Goal: Task Accomplishment & Management: Manage account settings

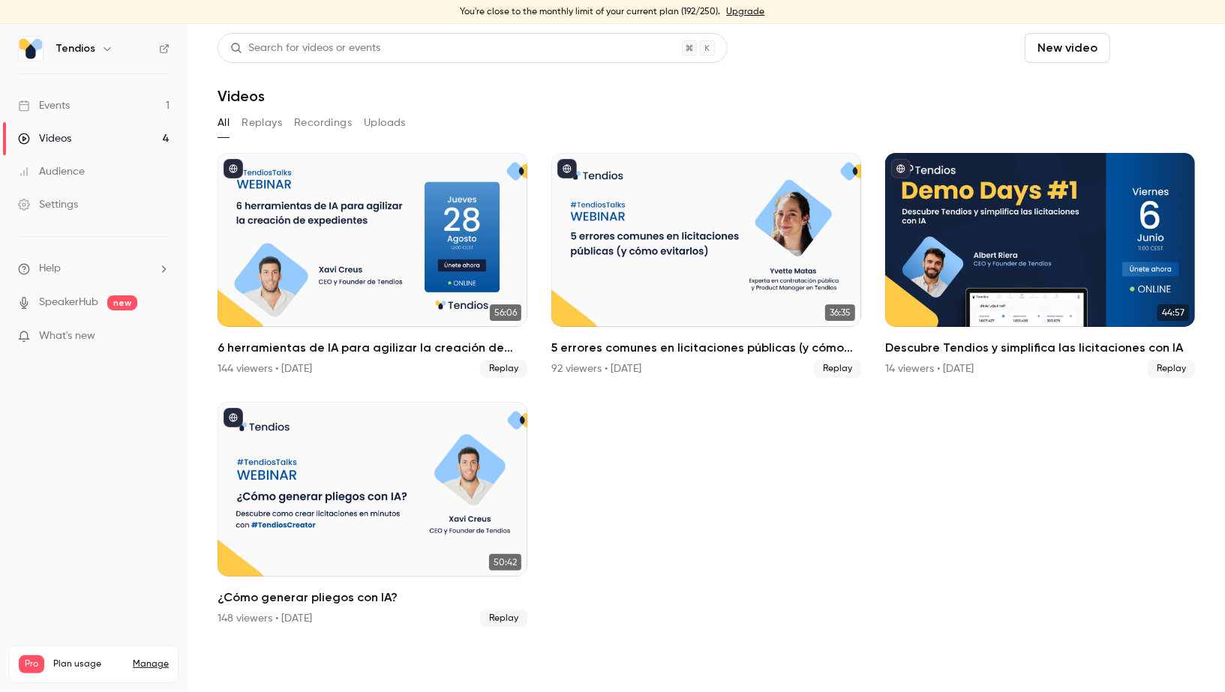
click at [1161, 49] on button "Schedule" at bounding box center [1155, 48] width 79 height 30
click at [355, 523] on div at bounding box center [612, 346] width 1225 height 692
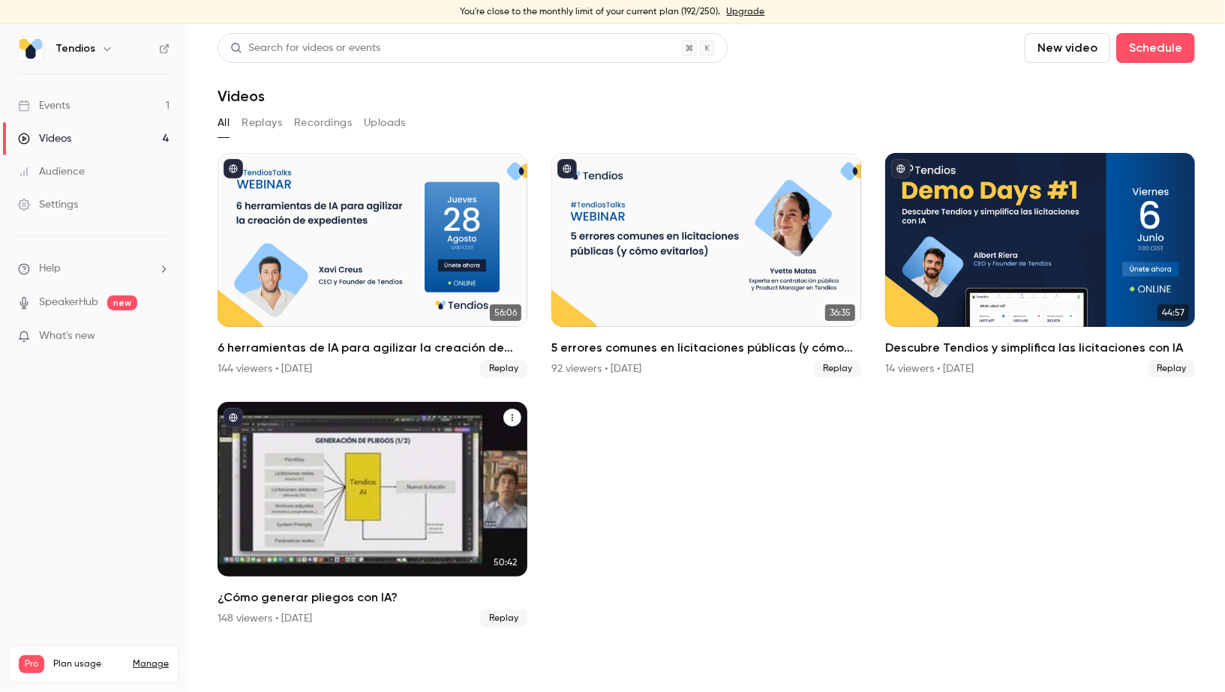
click at [355, 523] on div "¿Cómo generar pliegos con IA?" at bounding box center [373, 489] width 310 height 174
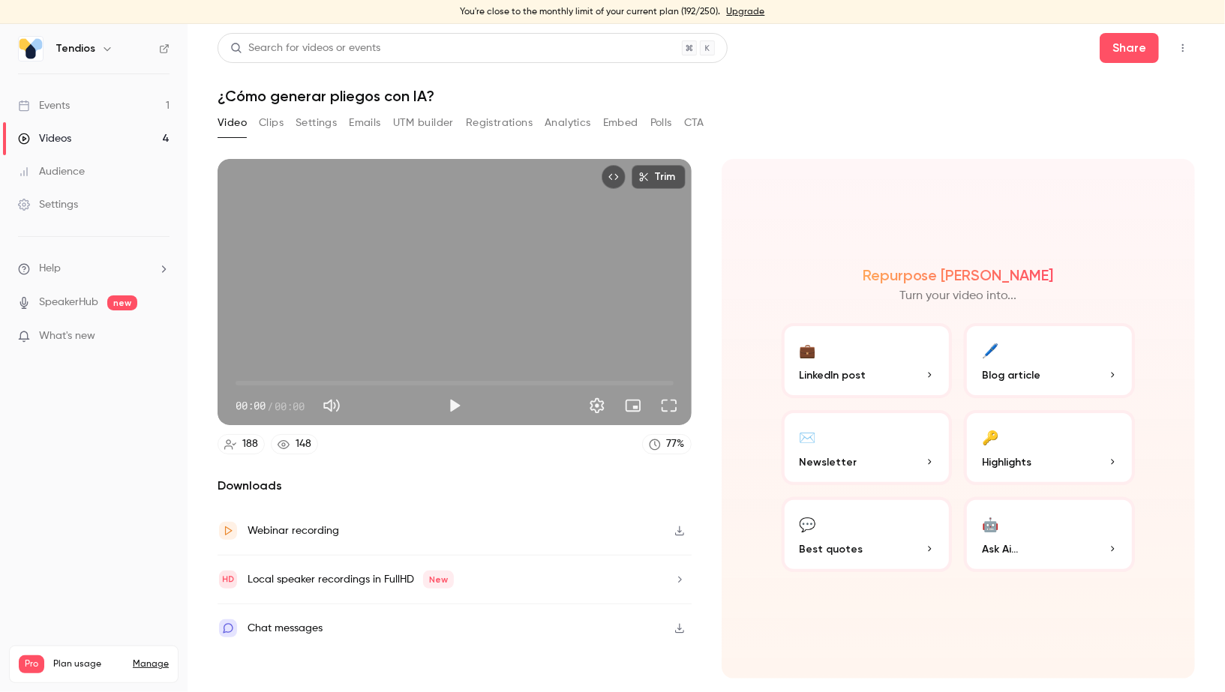
click at [330, 92] on h1 "¿Cómo generar pliegos con IA?" at bounding box center [706, 96] width 977 height 18
copy div "¿Cómo generar pliegos con IA? Video Clips Settings Emails UTM builder Registrat…"
click at [319, 117] on button "Settings" at bounding box center [316, 123] width 41 height 24
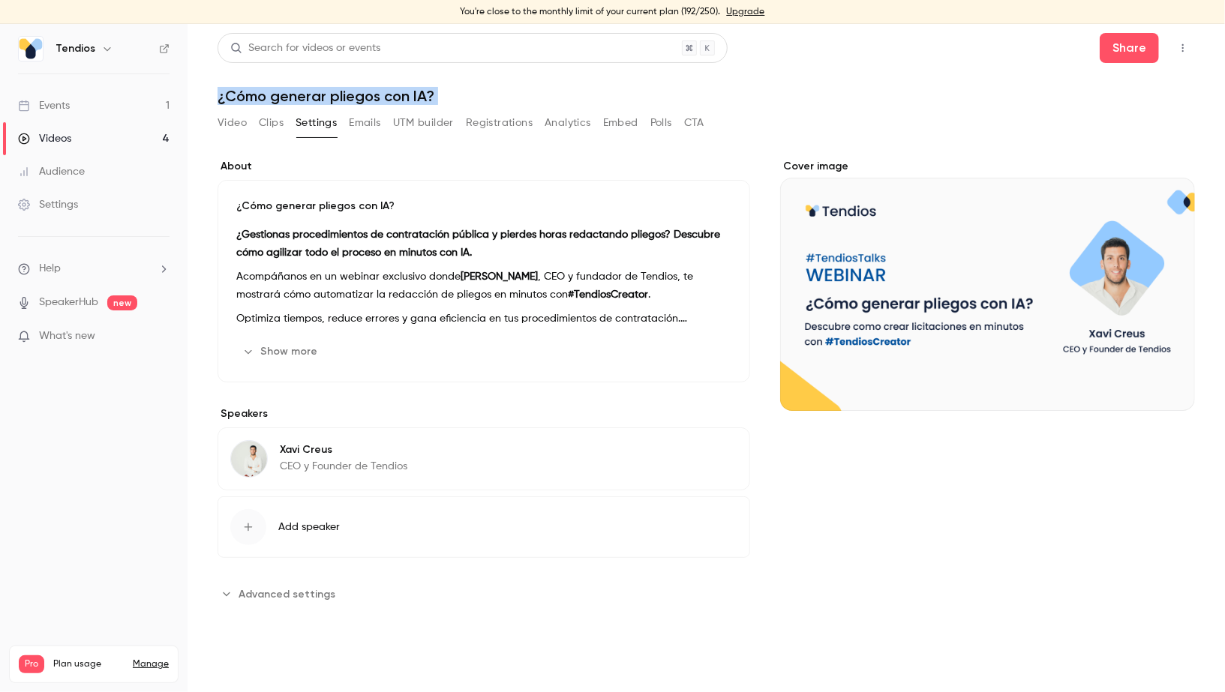
click at [272, 350] on button "Show more" at bounding box center [281, 352] width 90 height 24
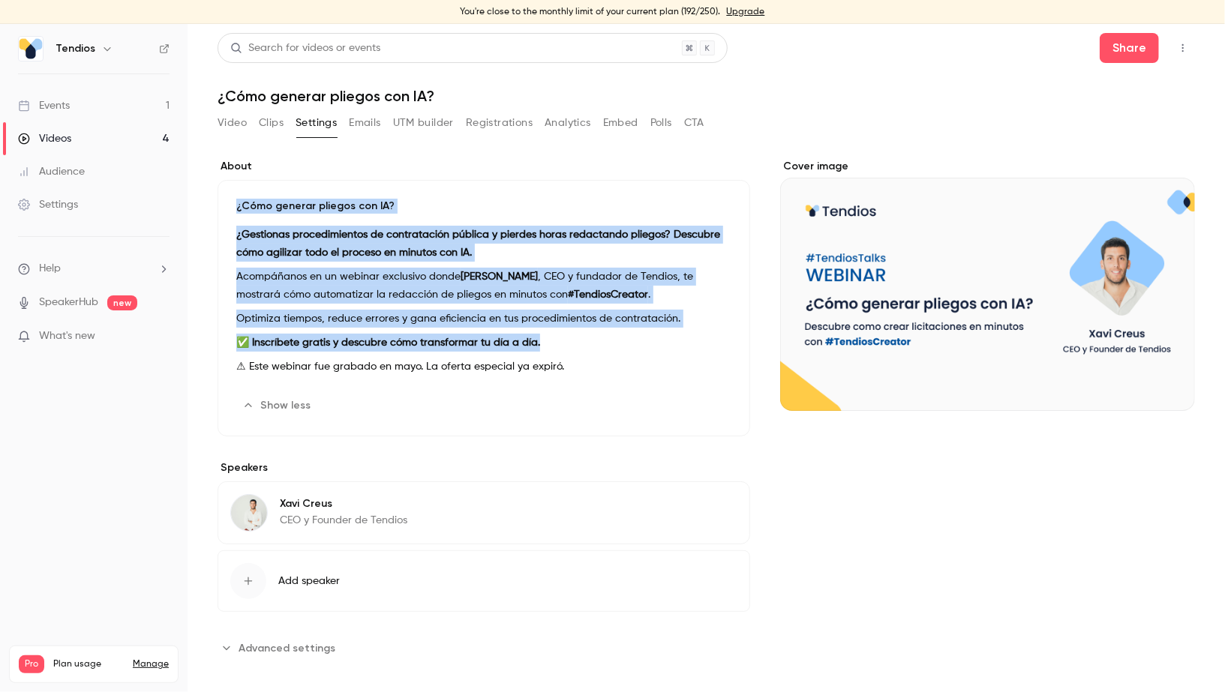
drag, startPoint x: 554, startPoint y: 345, endPoint x: 218, endPoint y: 200, distance: 365.9
click at [218, 200] on div "¿Cómo generar pliegos con IA? ¿Gestionas procedimientos de contratación pública…" at bounding box center [484, 308] width 533 height 257
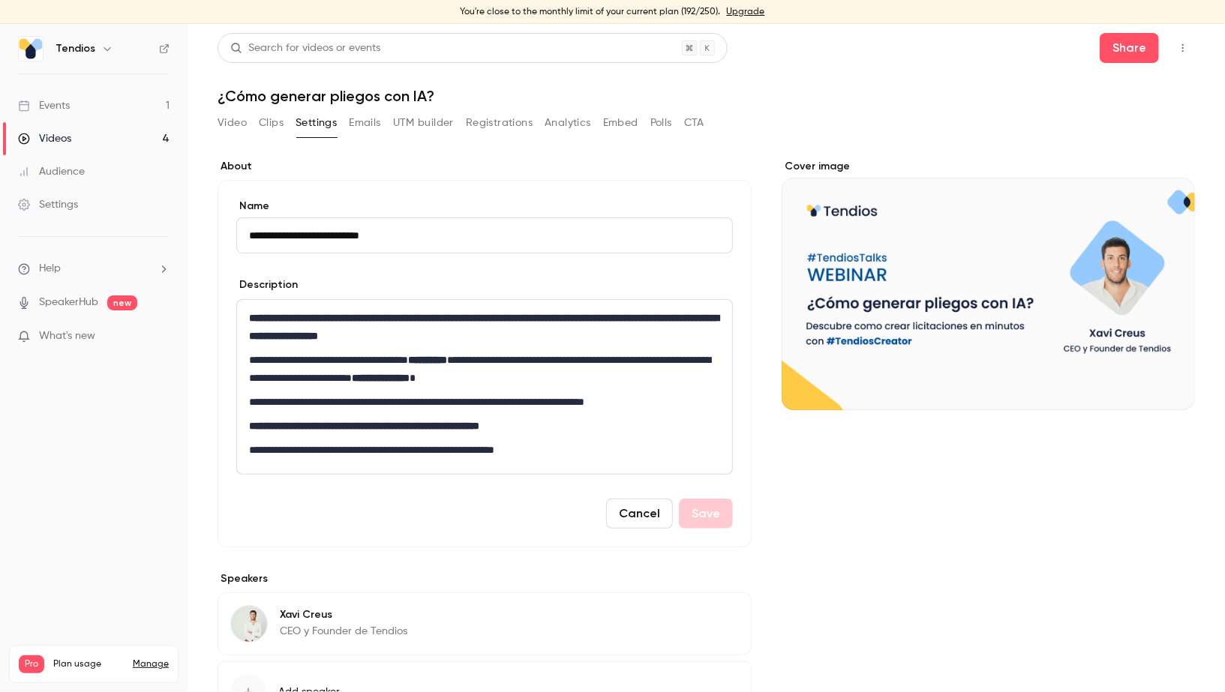
click at [506, 344] on p "**********" at bounding box center [484, 327] width 471 height 36
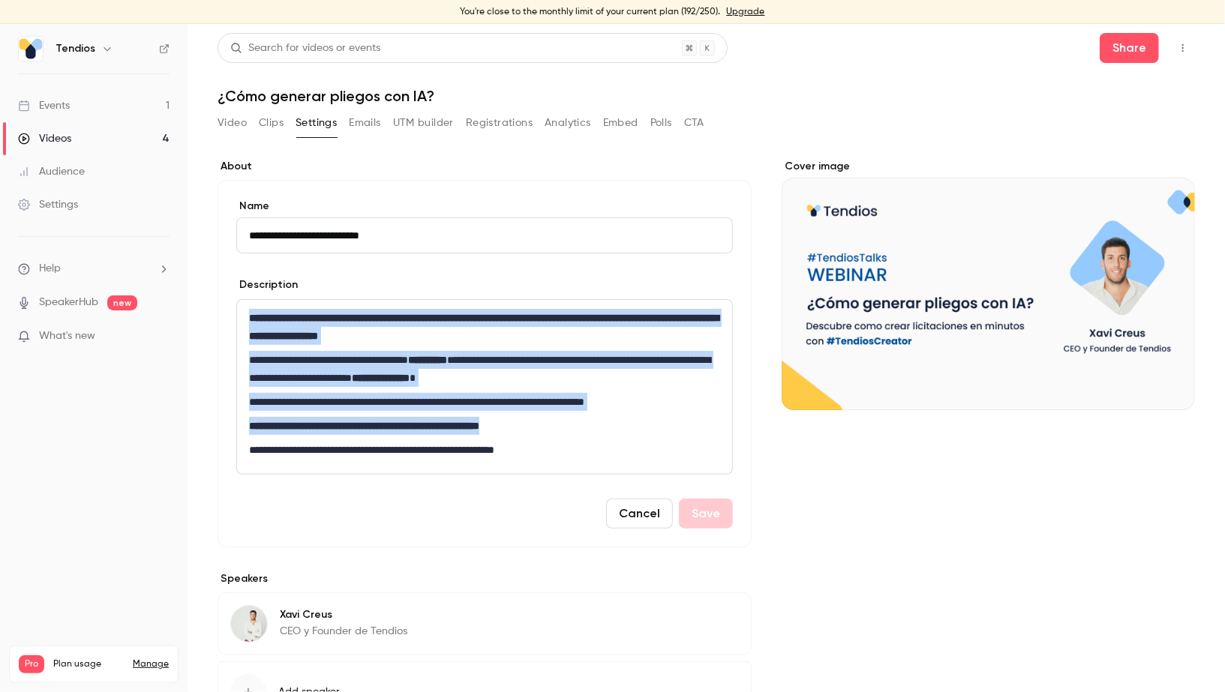
copy div "**********"
drag, startPoint x: 551, startPoint y: 428, endPoint x: 237, endPoint y: 295, distance: 340.5
click at [237, 295] on div "**********" at bounding box center [484, 376] width 497 height 197
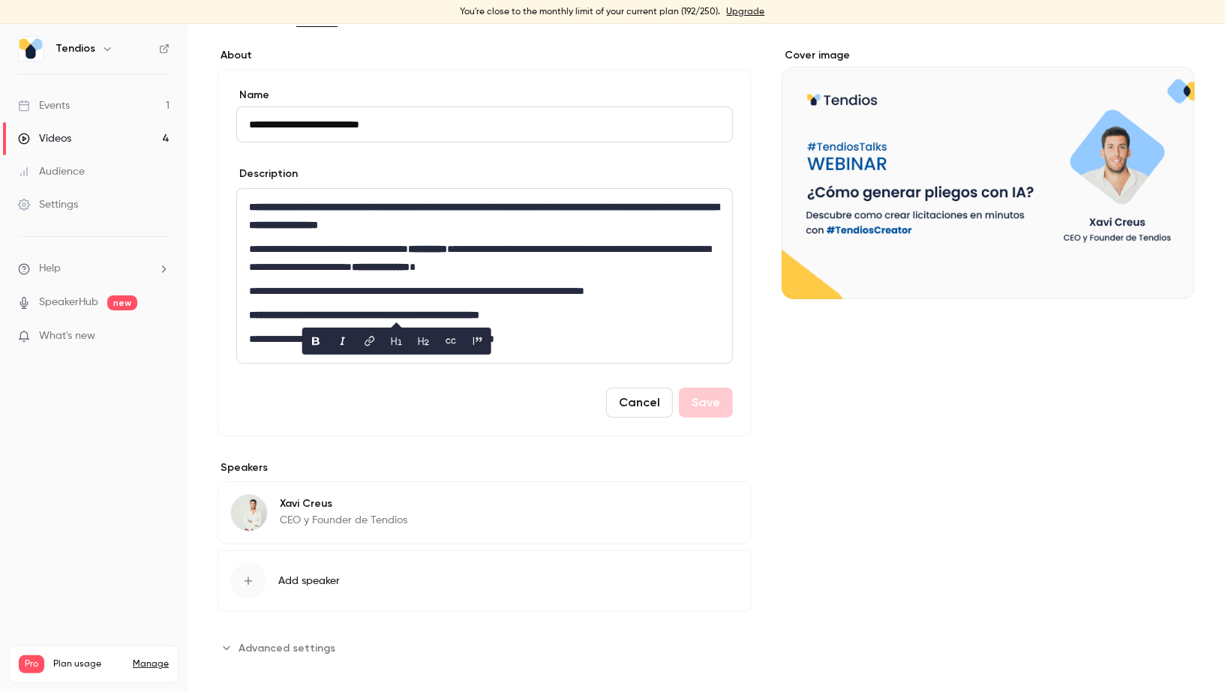
click at [305, 513] on p "CEO y Founder de Tendios" at bounding box center [344, 520] width 128 height 15
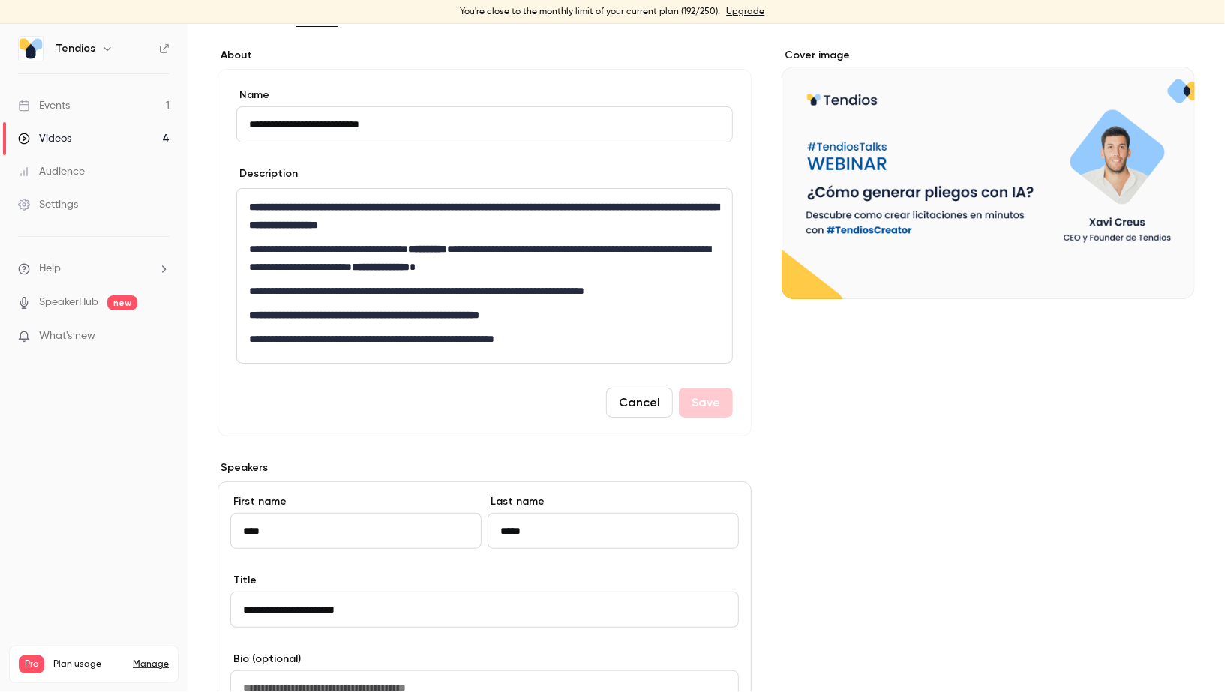
click at [358, 523] on input "****" at bounding box center [355, 531] width 251 height 36
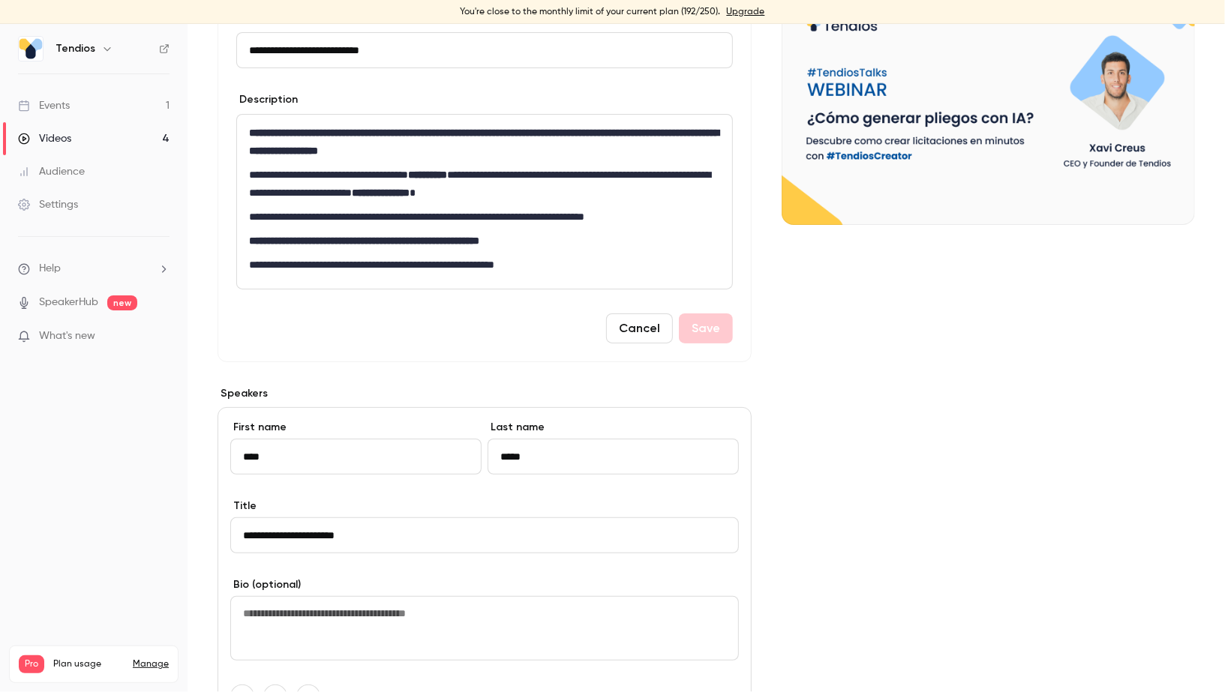
scroll to position [290, 0]
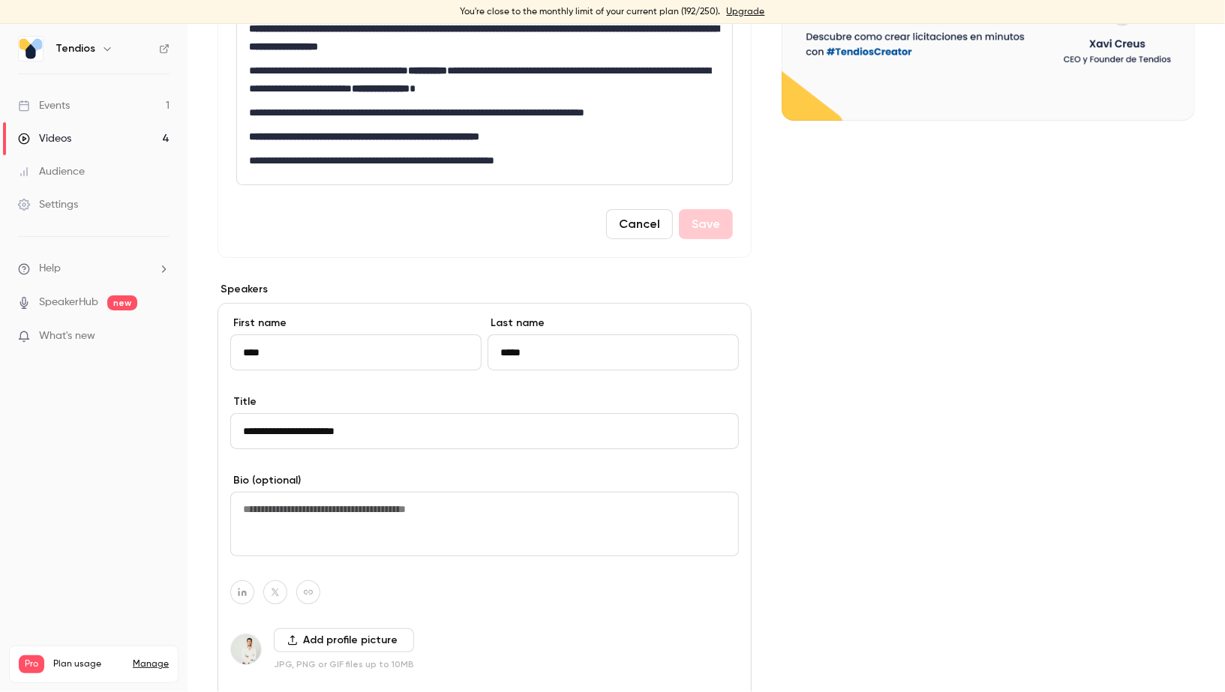
click at [654, 231] on button "Cancel" at bounding box center [639, 224] width 67 height 30
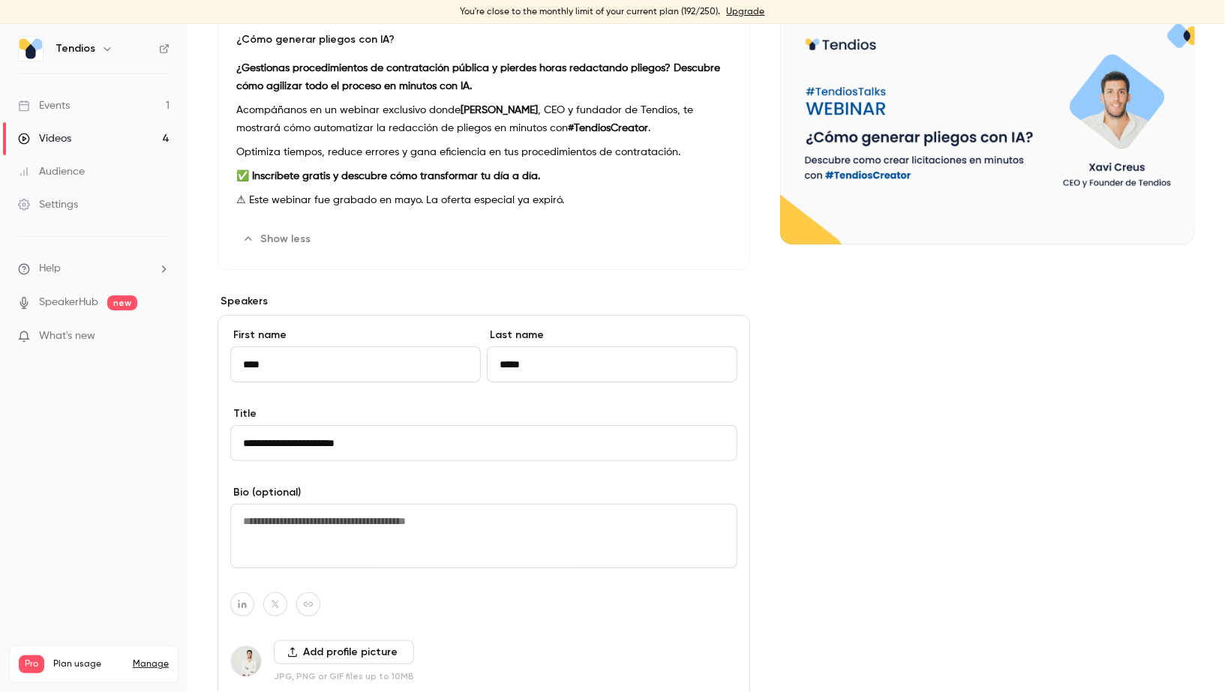
scroll to position [168, 0]
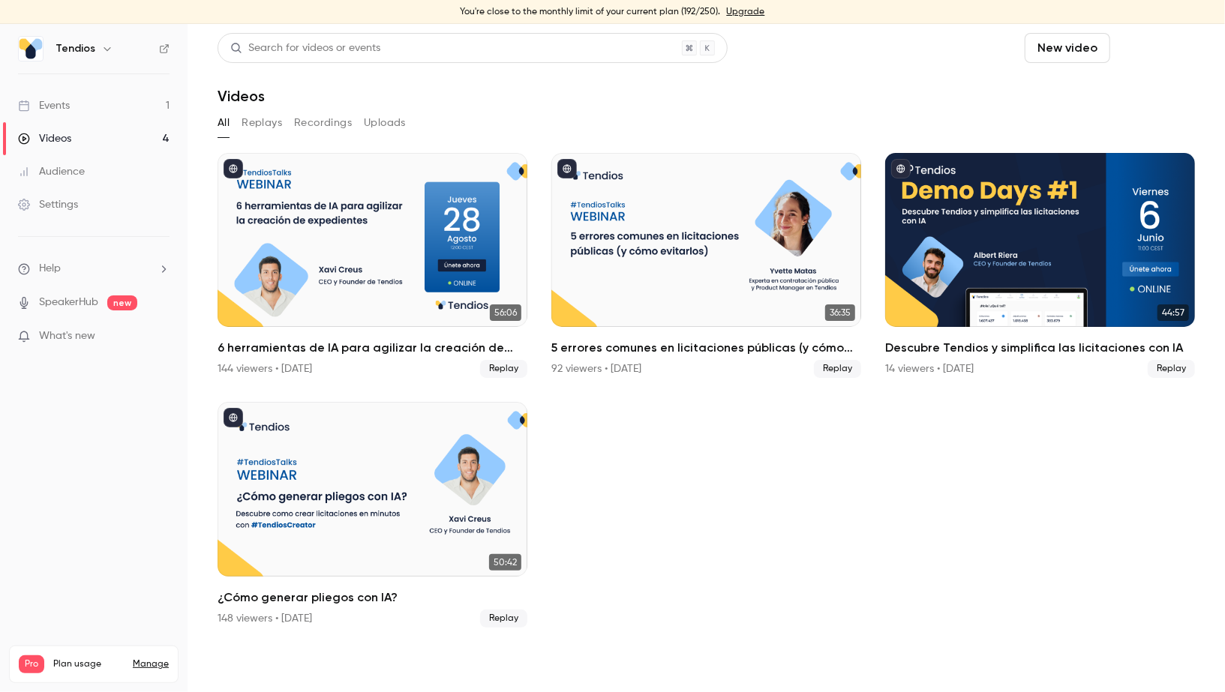
click at [1122, 37] on button "Schedule" at bounding box center [1155, 48] width 79 height 30
click at [1109, 101] on li "One time event" at bounding box center [1114, 89] width 162 height 39
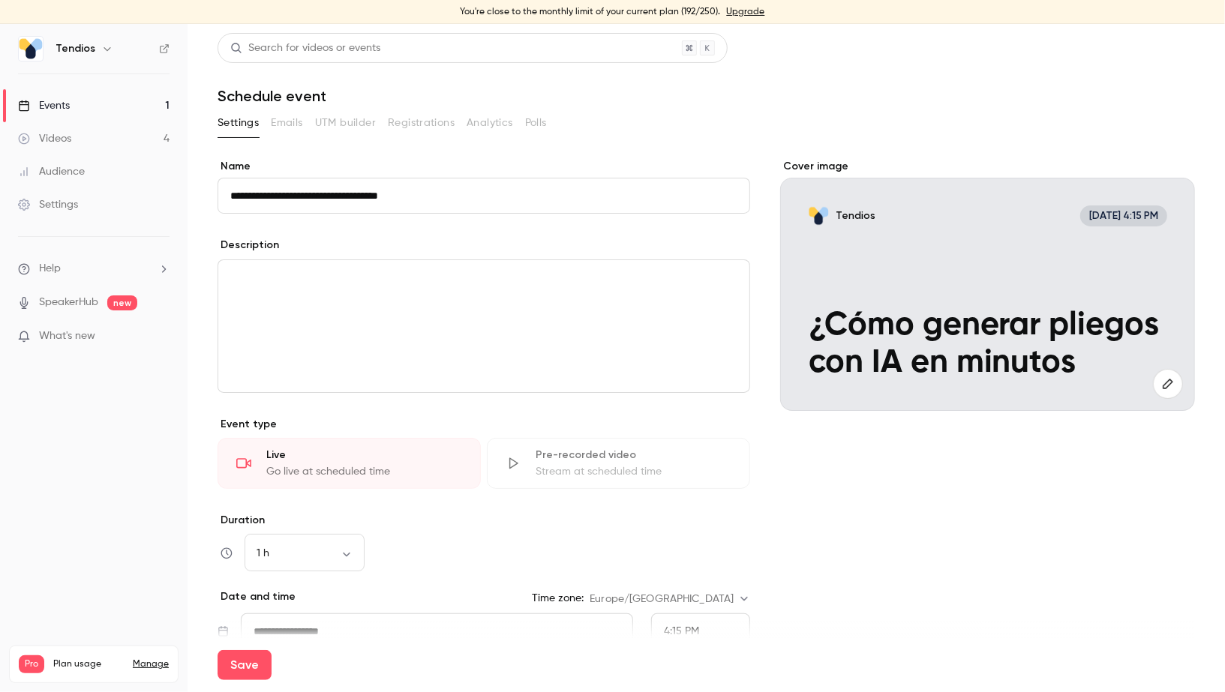
click at [240, 194] on input "**********" at bounding box center [484, 196] width 533 height 36
type input "**********"
click at [398, 317] on div "editor" at bounding box center [483, 326] width 531 height 132
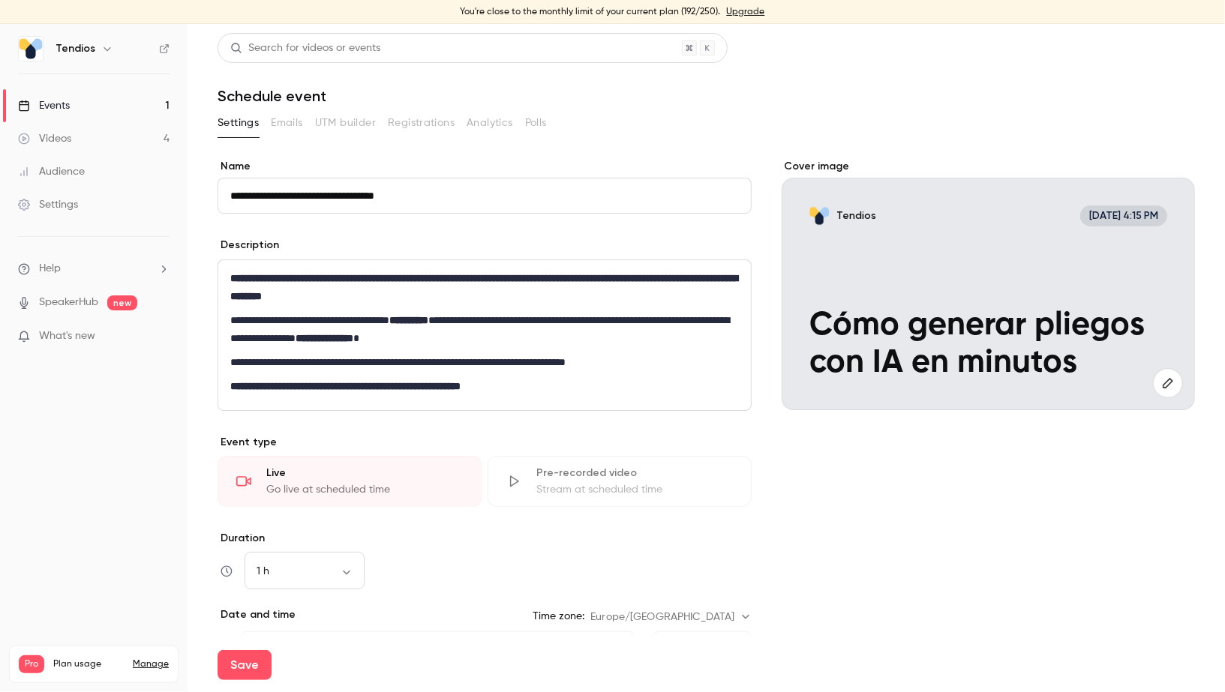
click at [298, 492] on div "Go live at scheduled time" at bounding box center [364, 489] width 197 height 15
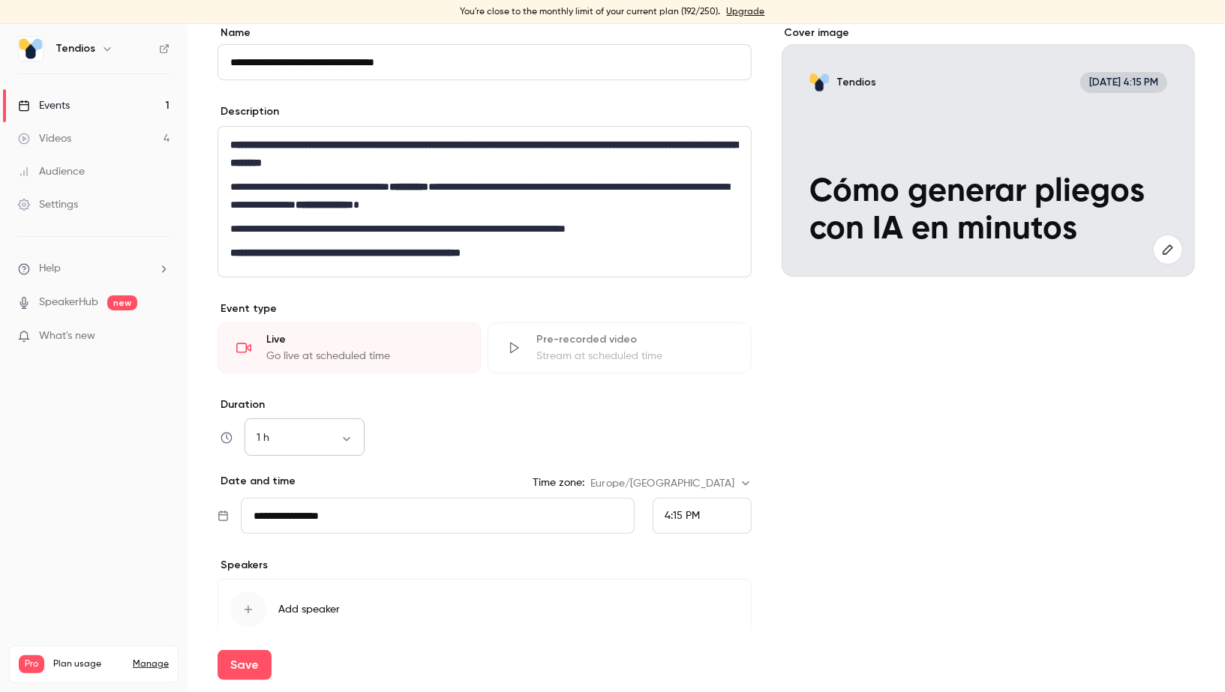
scroll to position [151, 0]
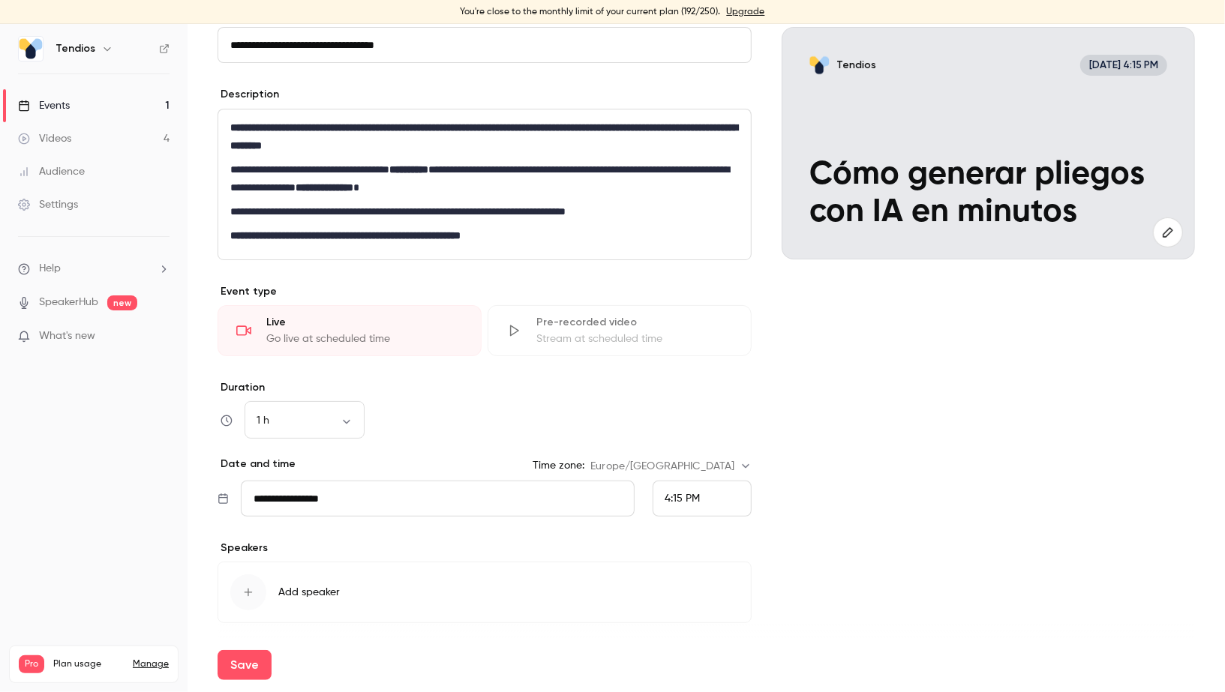
click at [366, 337] on div "Go live at scheduled time" at bounding box center [364, 339] width 197 height 15
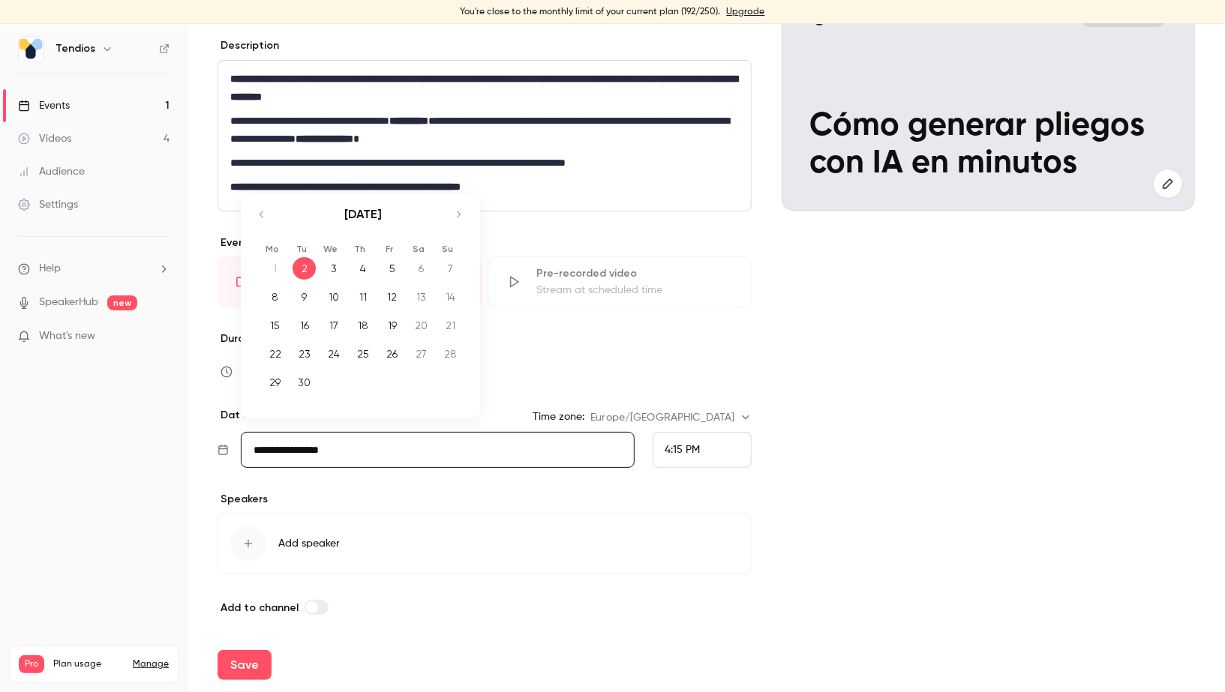
click at [303, 452] on input "**********" at bounding box center [437, 450] width 393 height 36
click at [311, 293] on div "9" at bounding box center [304, 297] width 23 height 23
type input "**********"
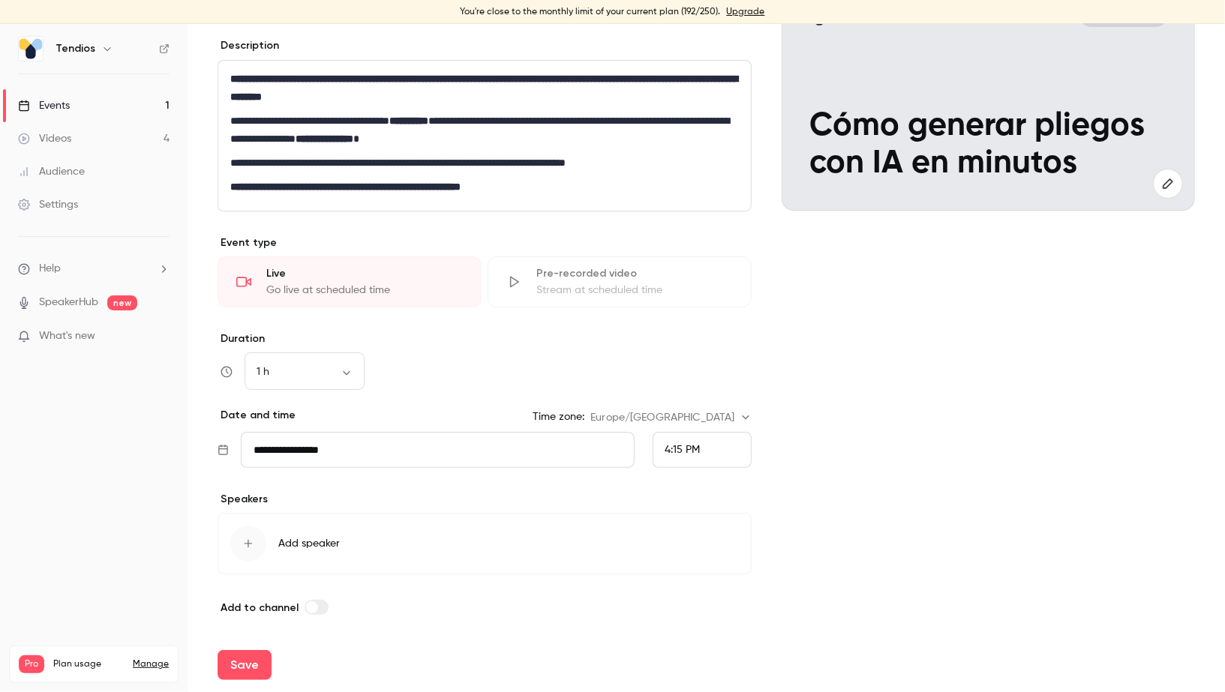
click at [685, 445] on span "4:15 PM" at bounding box center [682, 450] width 35 height 11
click at [686, 330] on span "12:30 PM" at bounding box center [685, 332] width 41 height 11
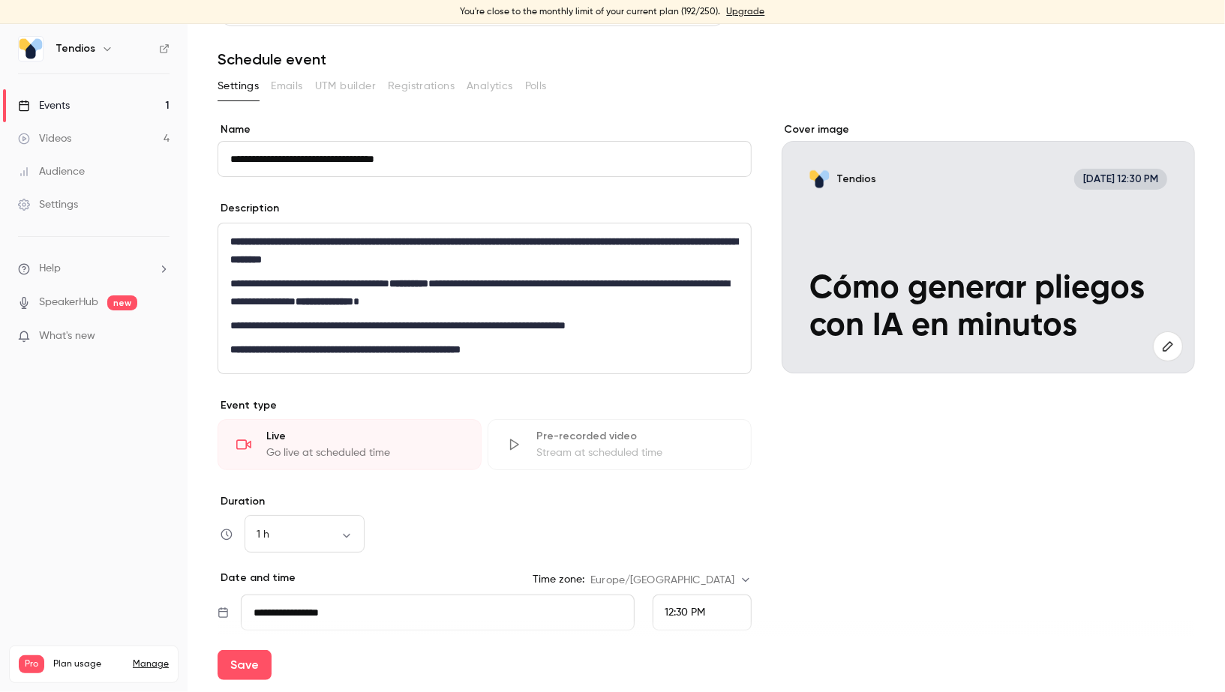
scroll to position [32, 0]
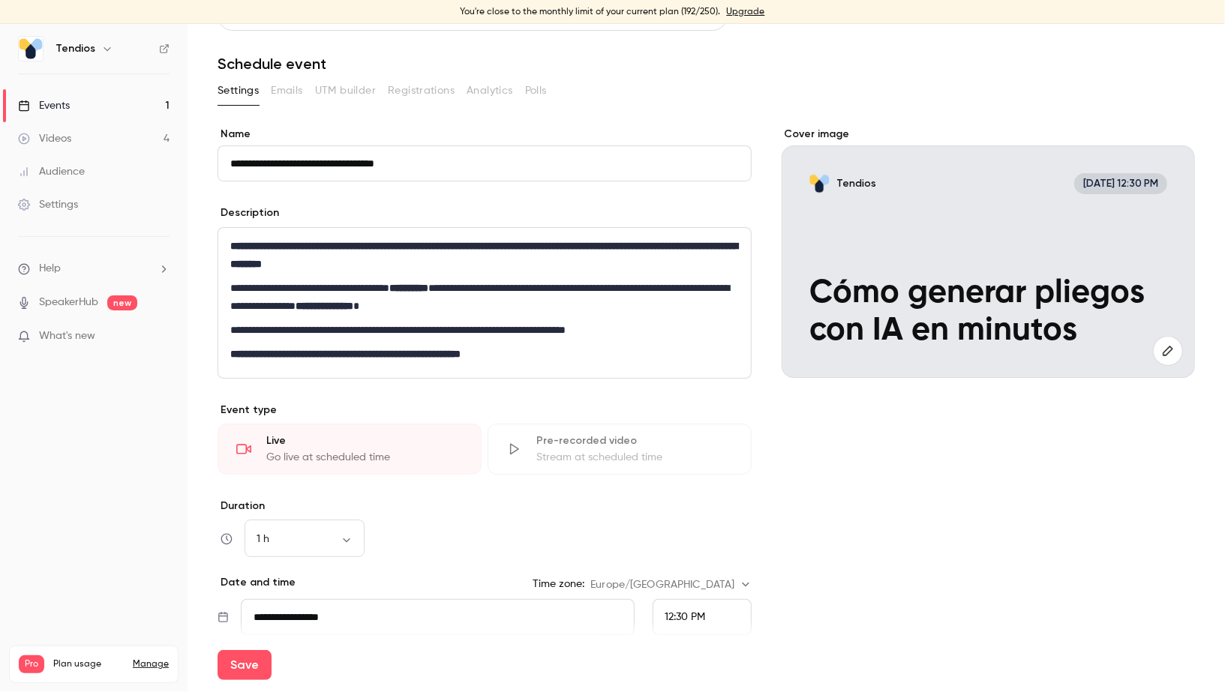
click at [78, 96] on link "Events 1" at bounding box center [94, 105] width 188 height 33
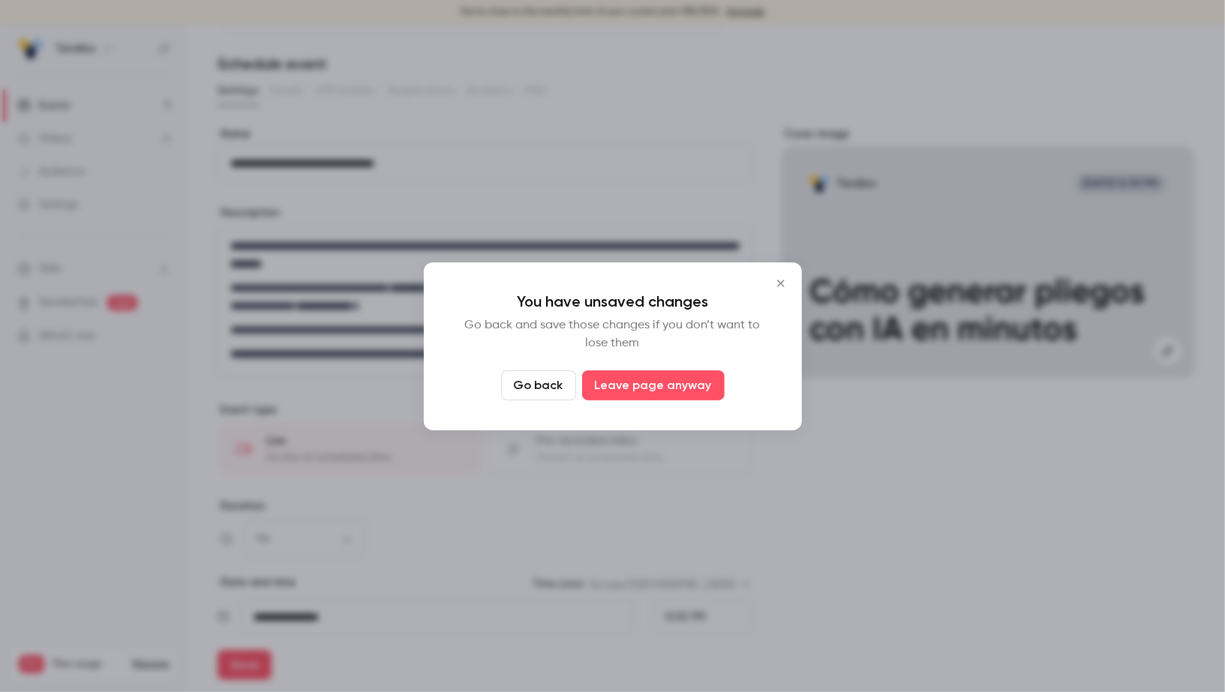
click at [543, 376] on button "Go back" at bounding box center [538, 386] width 75 height 30
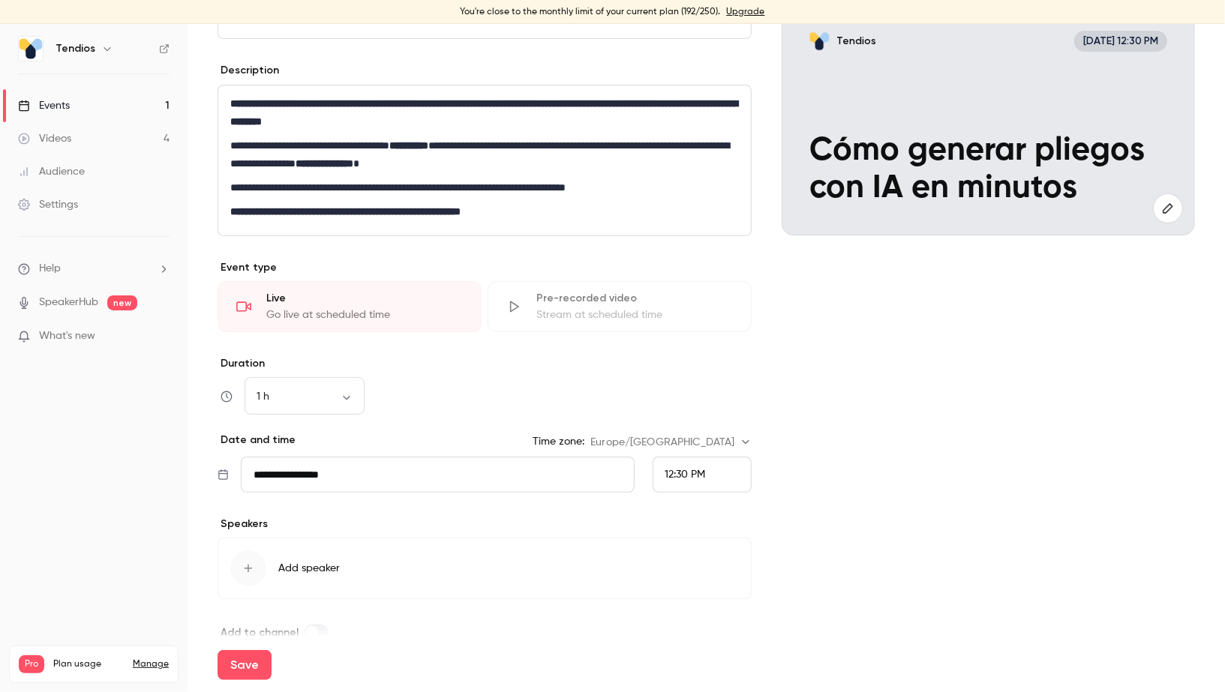
scroll to position [200, 0]
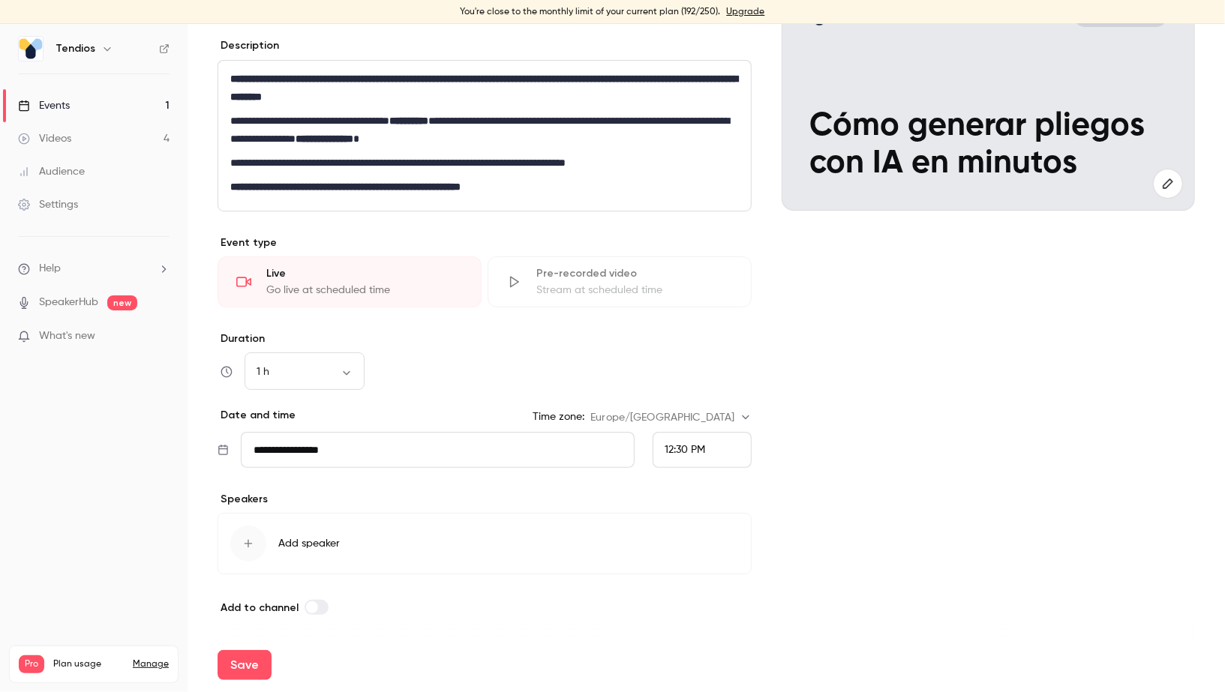
click at [306, 536] on span "Add speaker" at bounding box center [309, 543] width 62 height 15
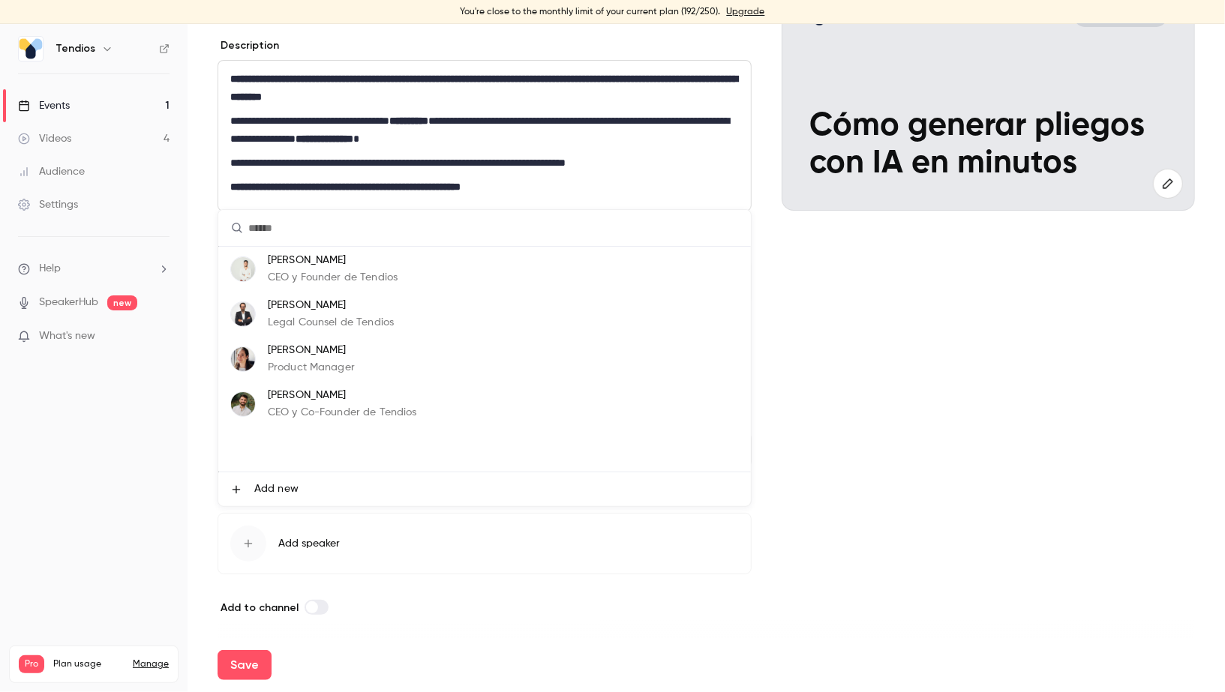
click at [319, 401] on p "Albert Riera" at bounding box center [342, 396] width 149 height 16
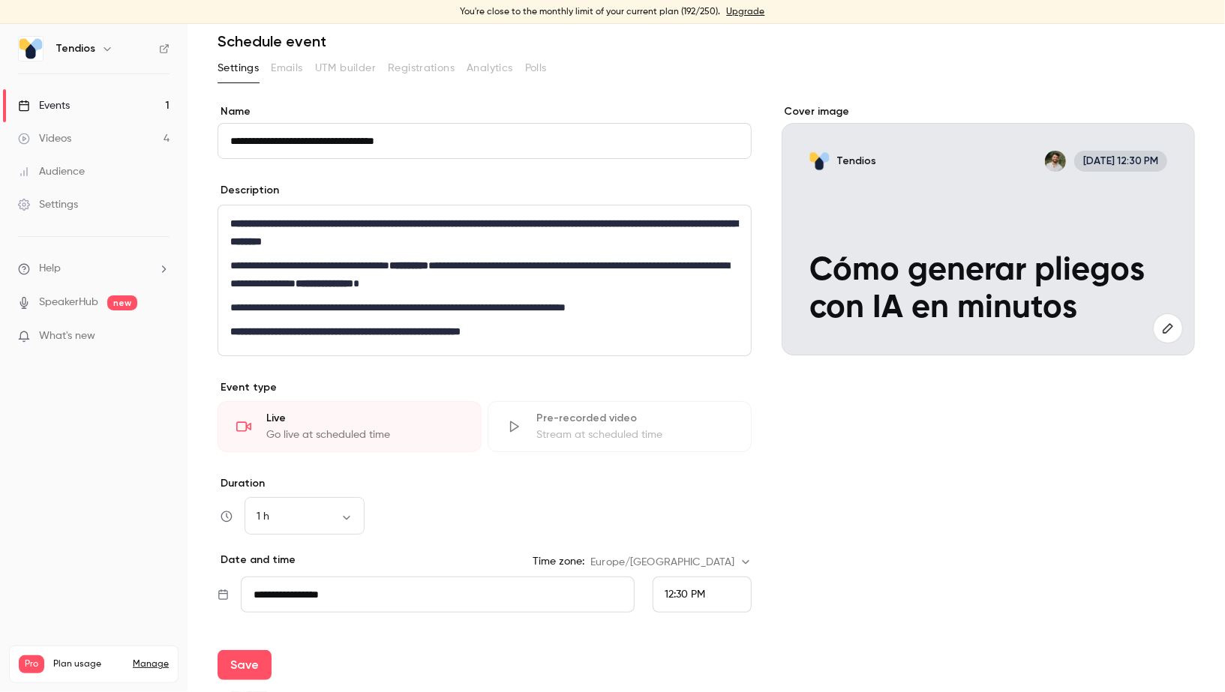
scroll to position [0, 0]
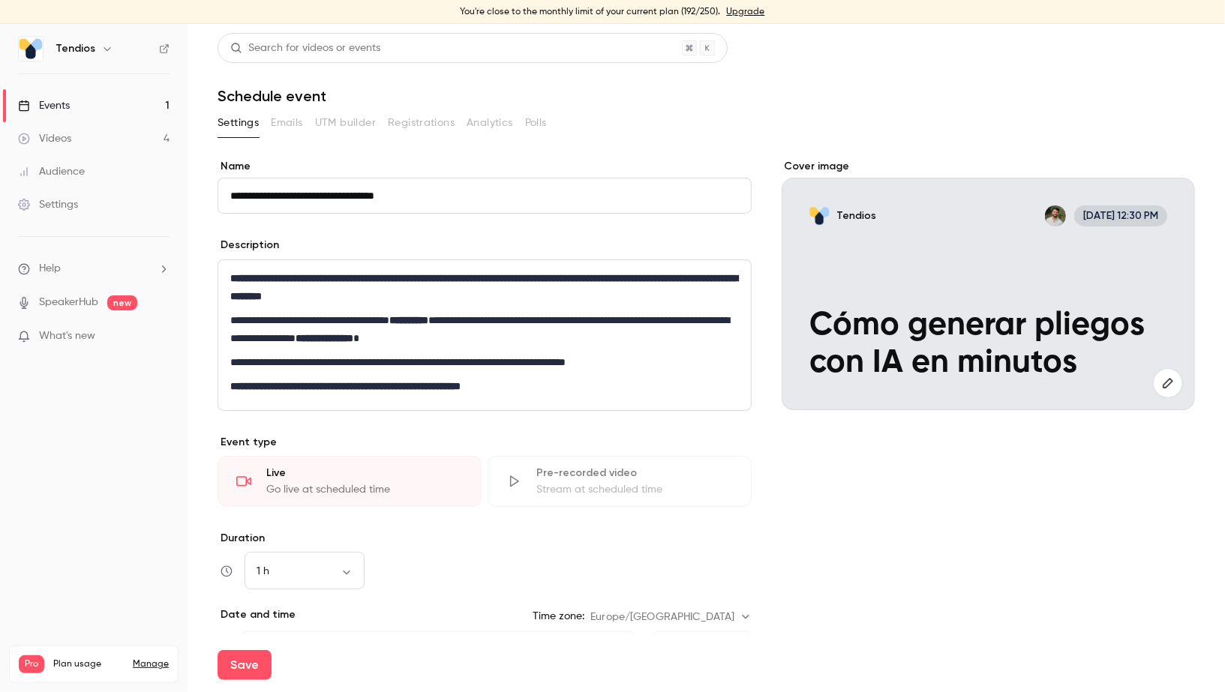
click at [1174, 386] on icon "button" at bounding box center [1168, 383] width 17 height 12
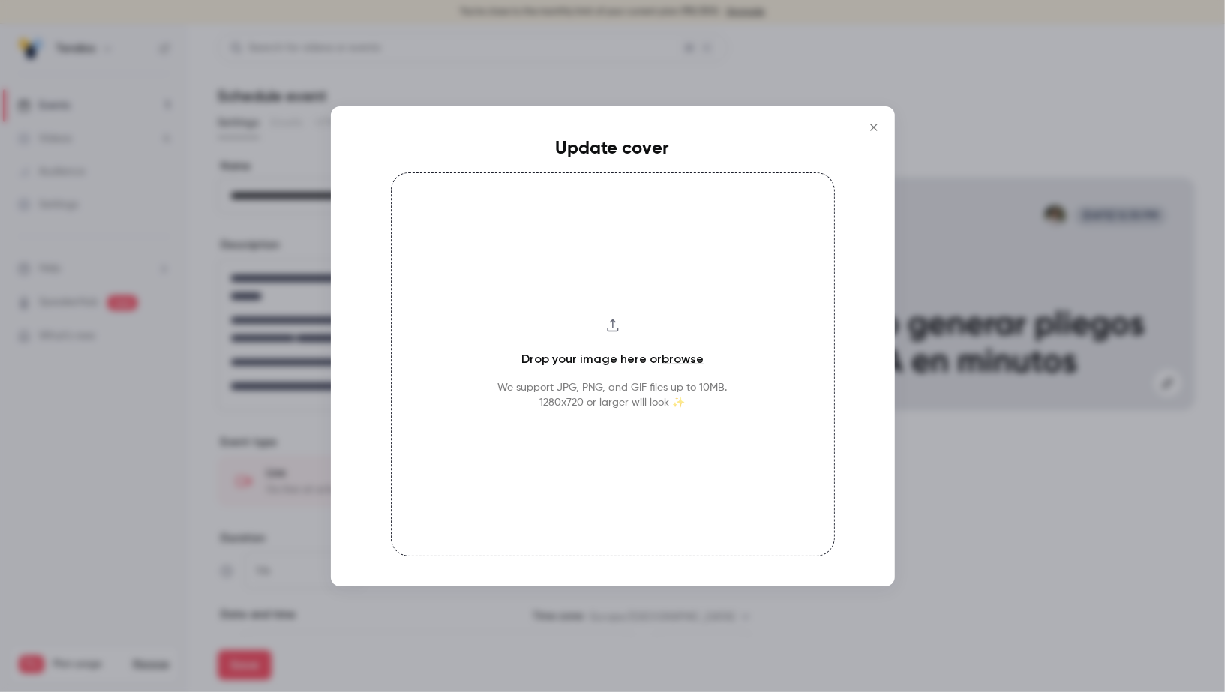
click at [611, 377] on div "Drop your image here or browse We support JPG, PNG, and GIF files up to 10MB. 1…" at bounding box center [613, 365] width 444 height 384
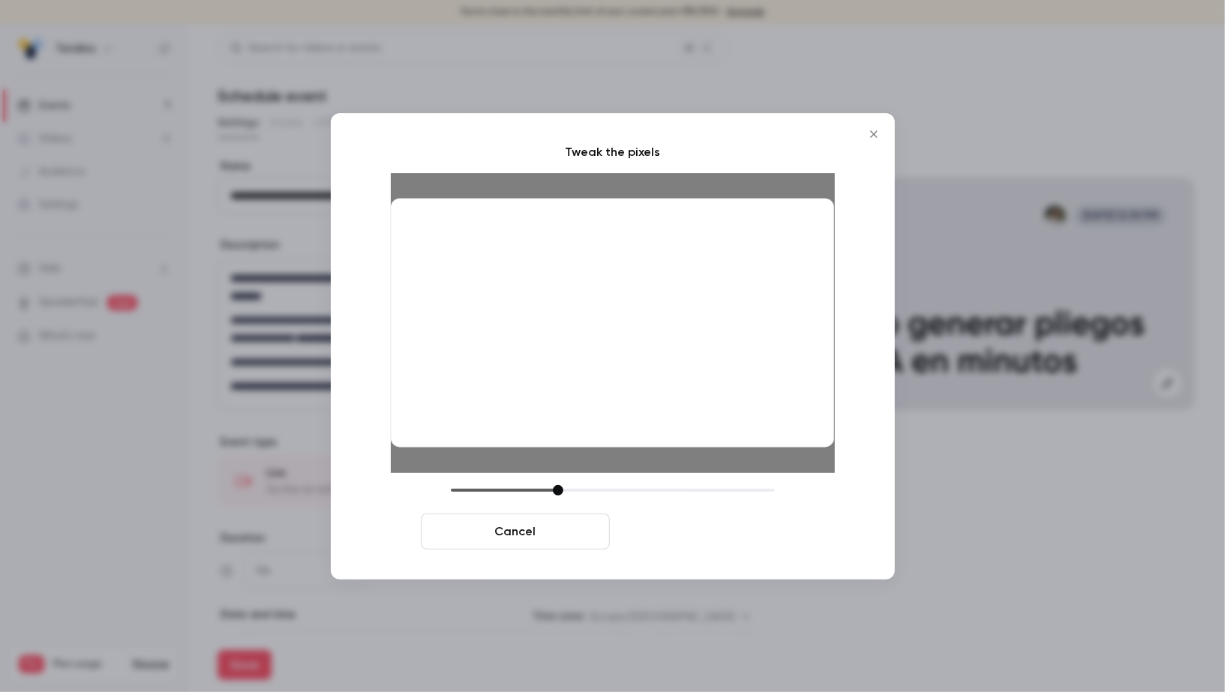
click at [753, 536] on button "Crop and save" at bounding box center [710, 532] width 189 height 36
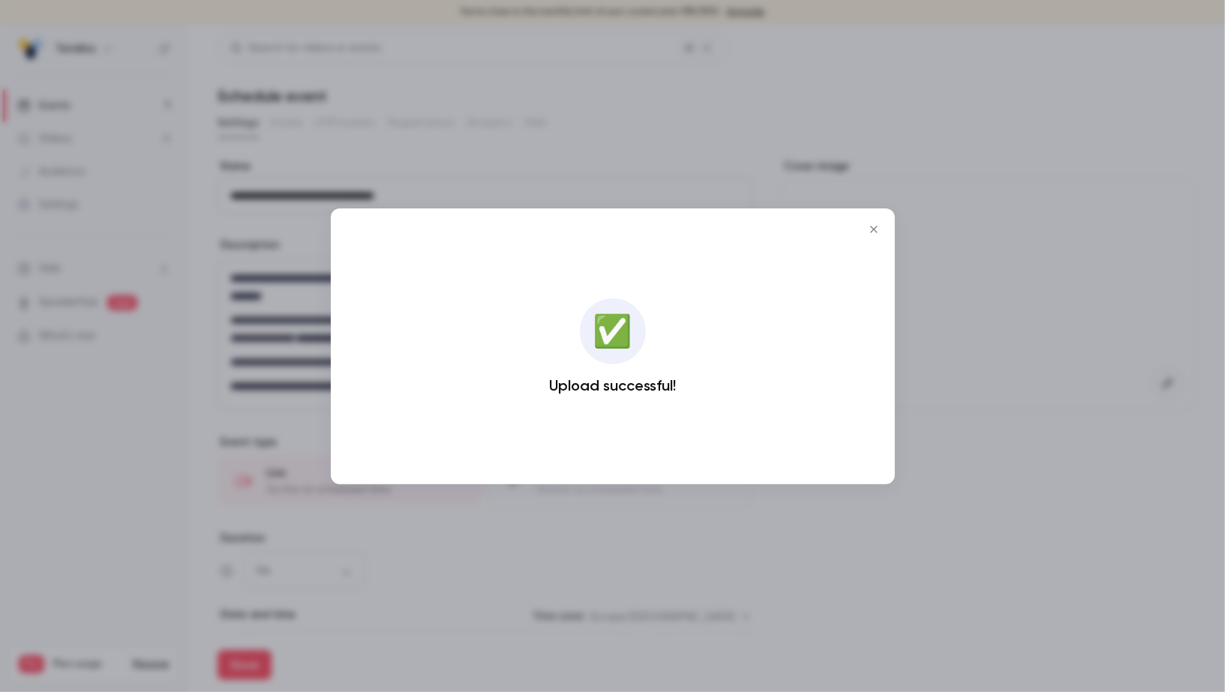
click at [878, 226] on icon "Close" at bounding box center [874, 230] width 18 height 12
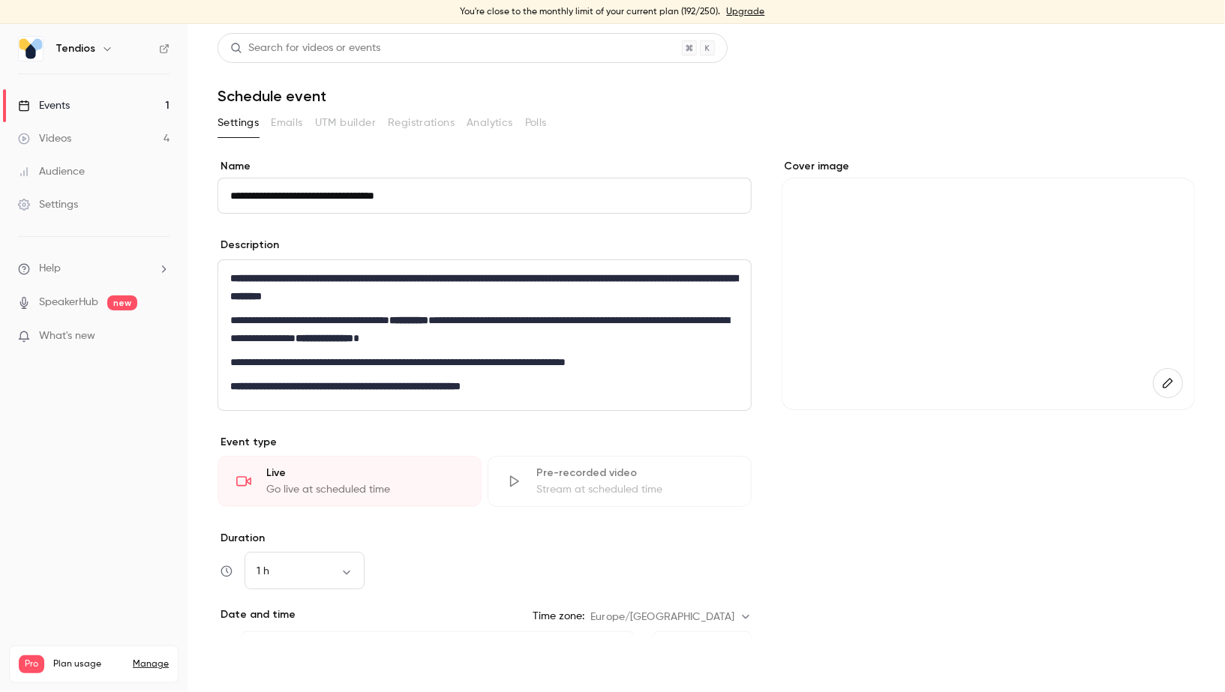
click at [239, 666] on button "Save" at bounding box center [245, 665] width 54 height 30
type input "**********"
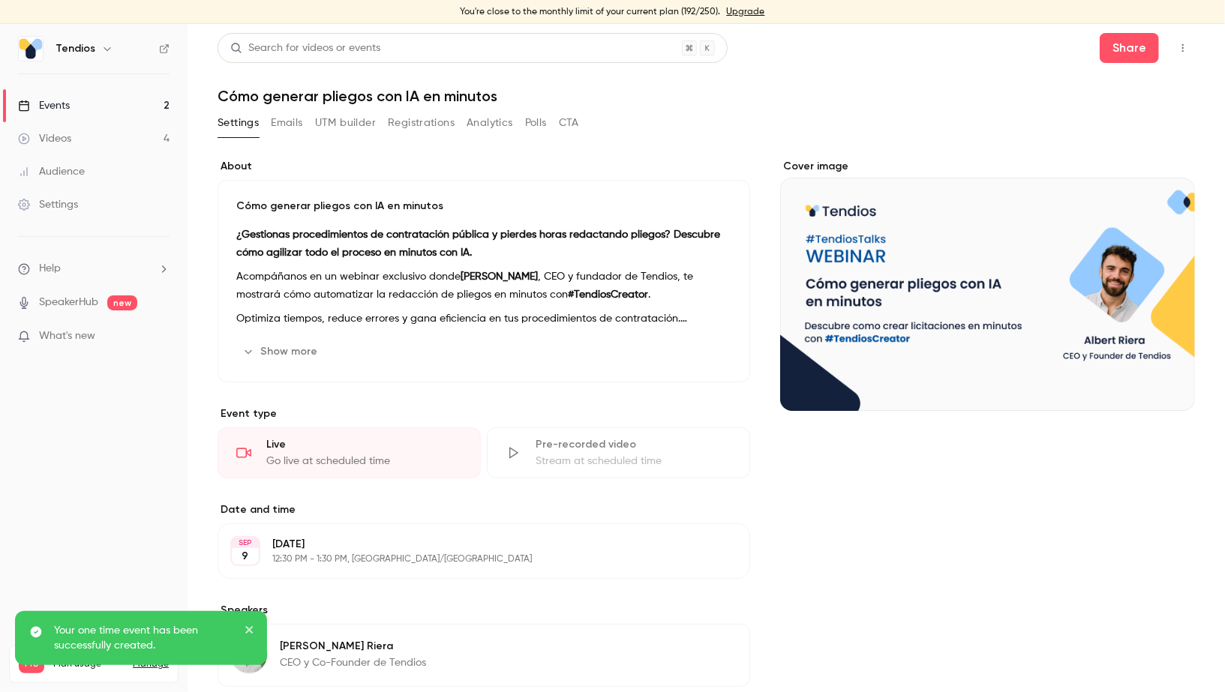
click at [120, 103] on link "Events 2" at bounding box center [94, 105] width 188 height 33
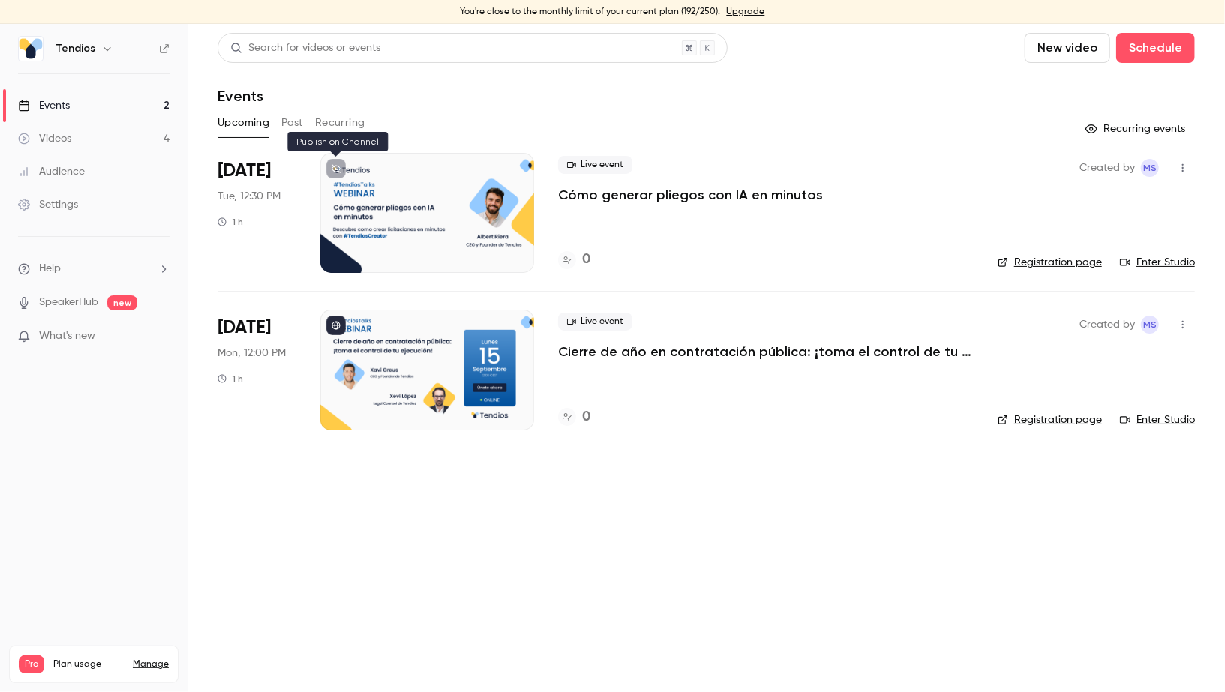
click at [335, 161] on button at bounding box center [336, 169] width 20 height 20
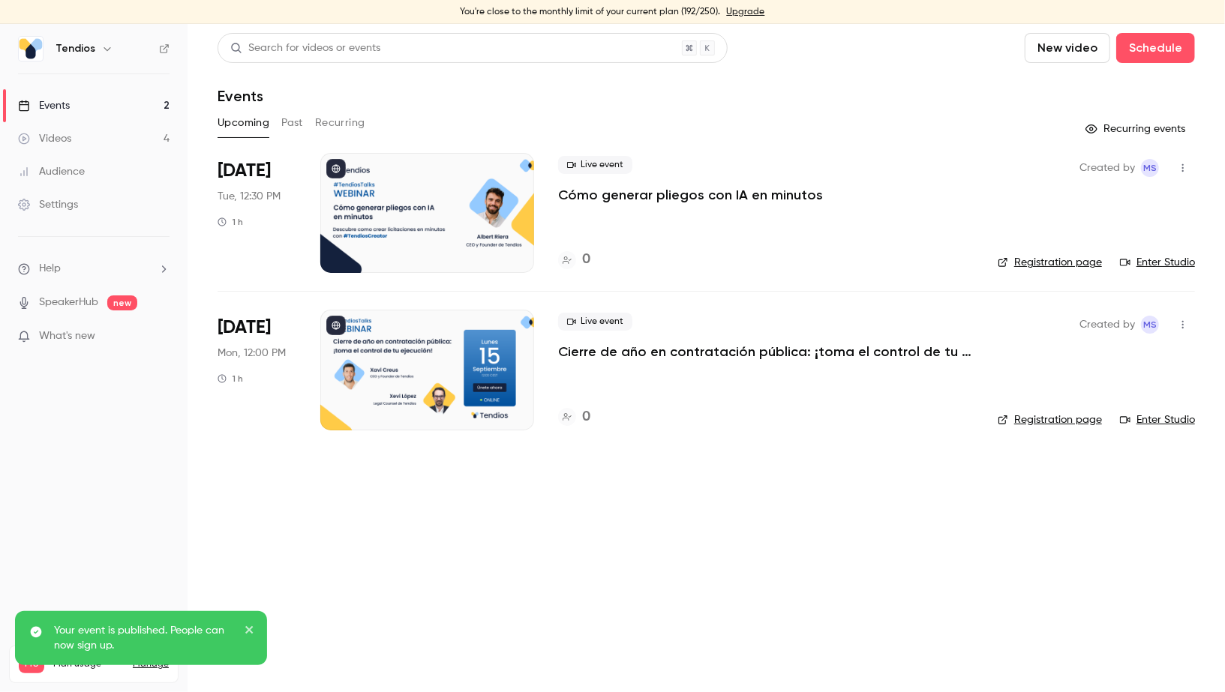
click at [1182, 165] on icon "button" at bounding box center [1183, 168] width 2 height 8
click at [1130, 204] on div "Share" at bounding box center [1126, 206] width 114 height 15
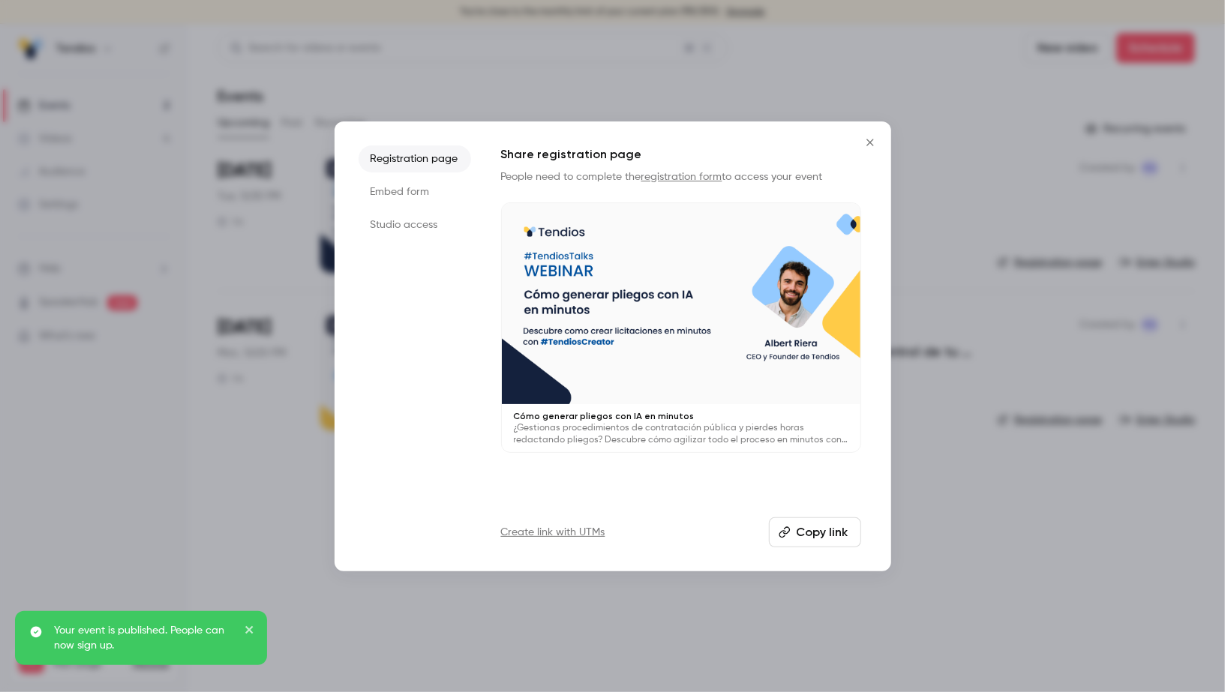
click at [825, 530] on button "Copy link" at bounding box center [815, 533] width 92 height 30
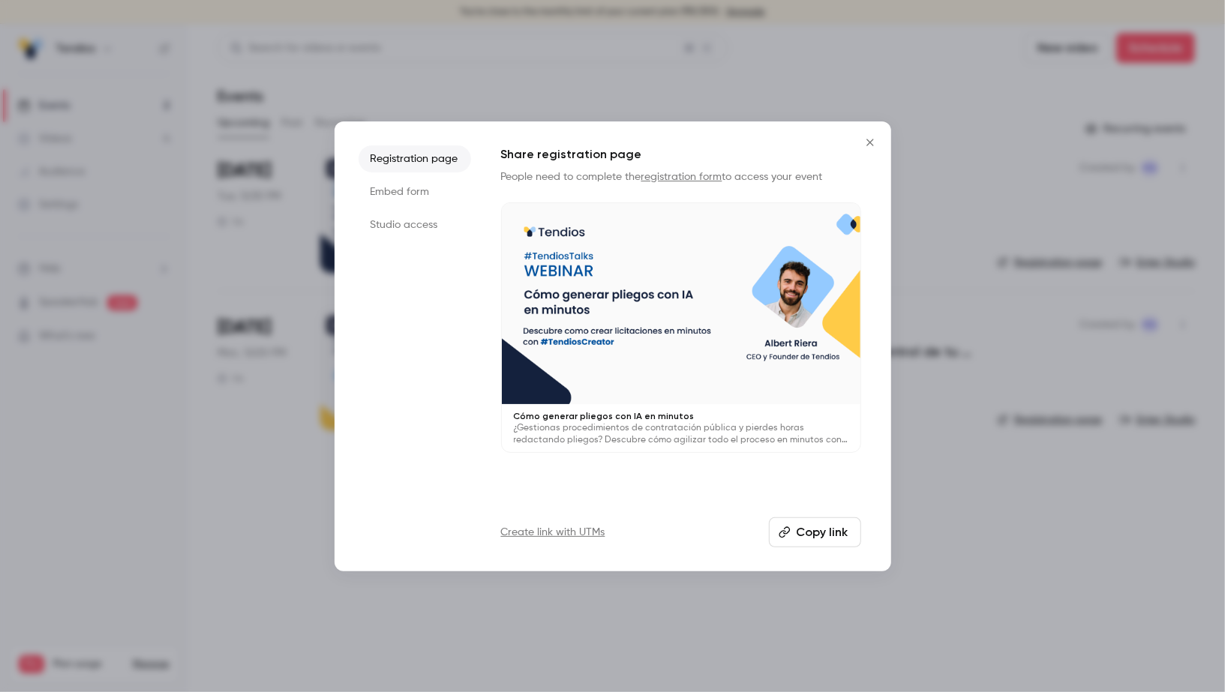
click at [873, 145] on icon "Close" at bounding box center [869, 142] width 7 height 7
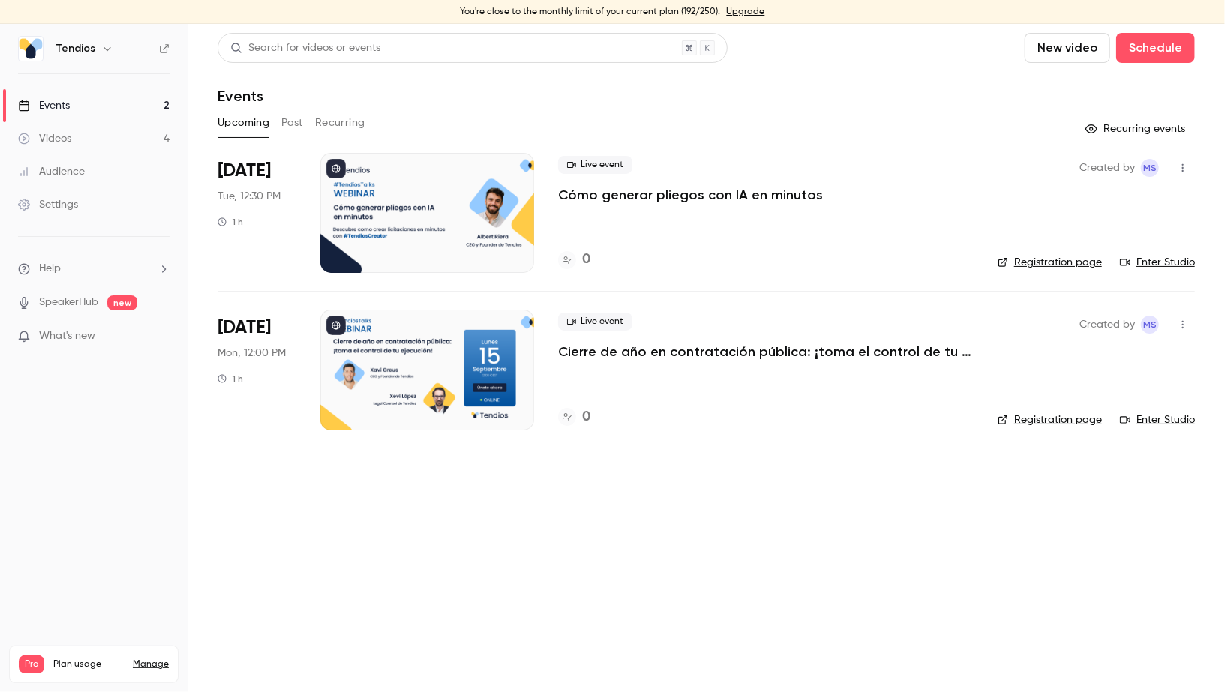
click at [623, 200] on p "Cómo generar pliegos con IA en minutos" at bounding box center [690, 195] width 265 height 18
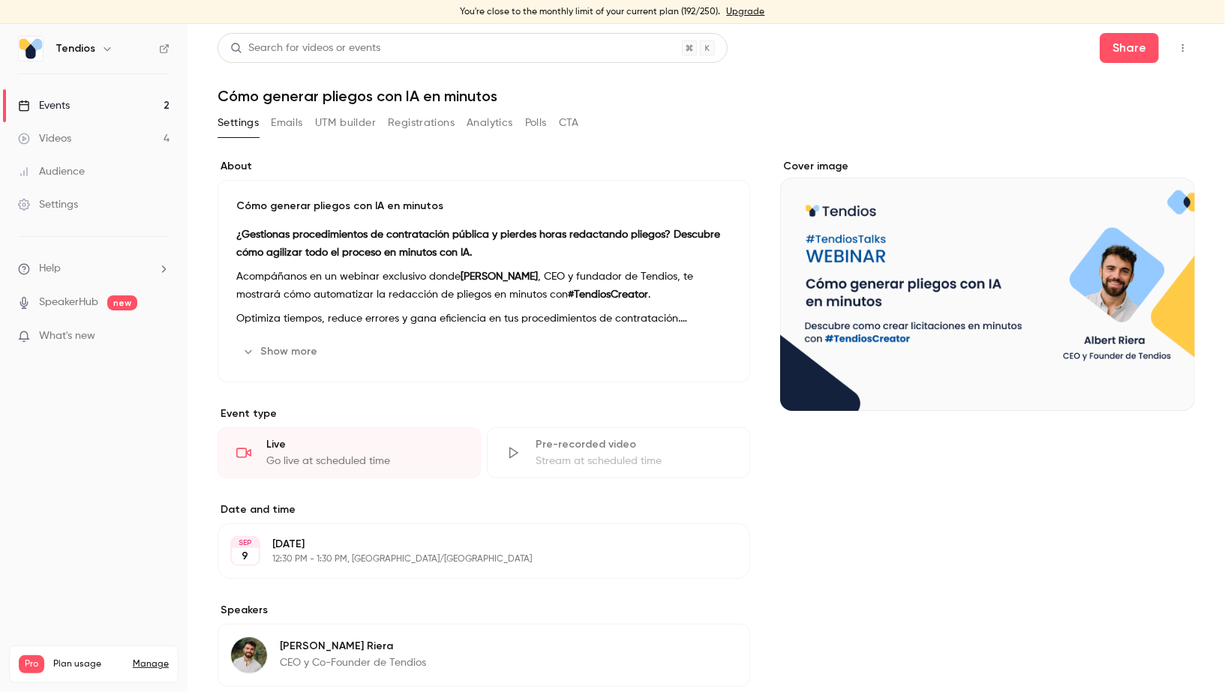
click at [458, 287] on p "Acompáñanos en un webinar exclusivo donde Xavi Creus , CEO y fundador de Tendio…" at bounding box center [483, 286] width 495 height 36
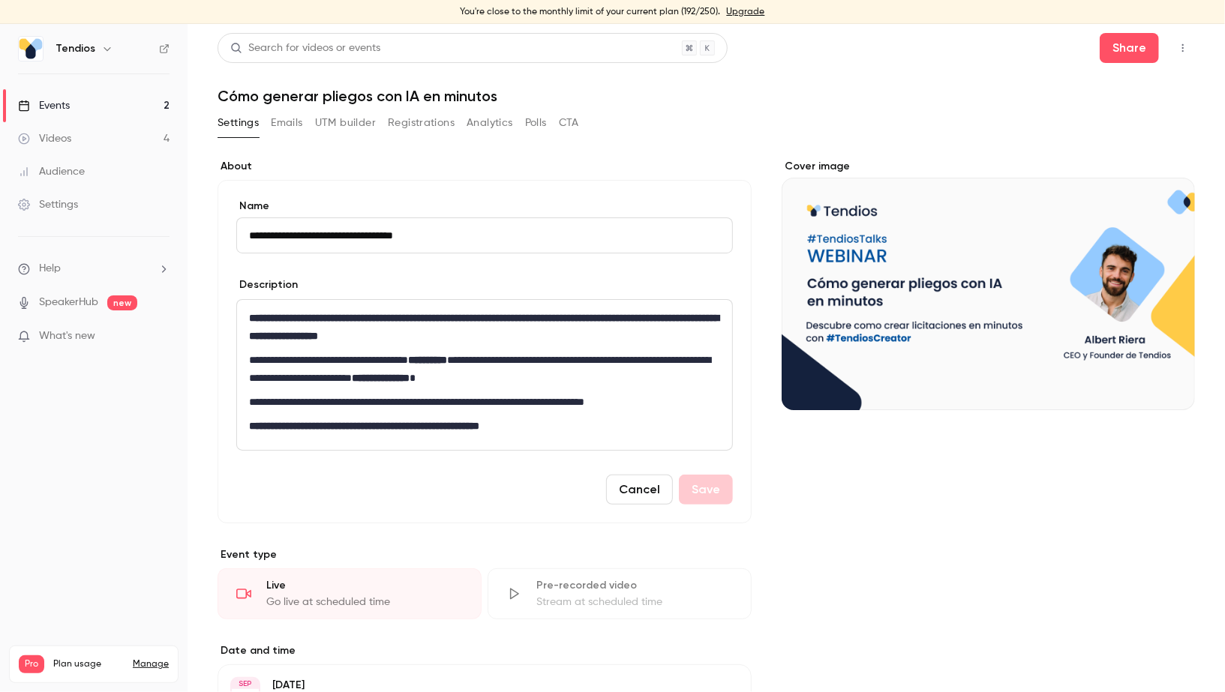
click at [447, 360] on strong "**********" at bounding box center [427, 360] width 39 height 11
click at [432, 355] on strong "*****" at bounding box center [420, 360] width 24 height 11
click at [458, 358] on strong "**********" at bounding box center [433, 360] width 50 height 11
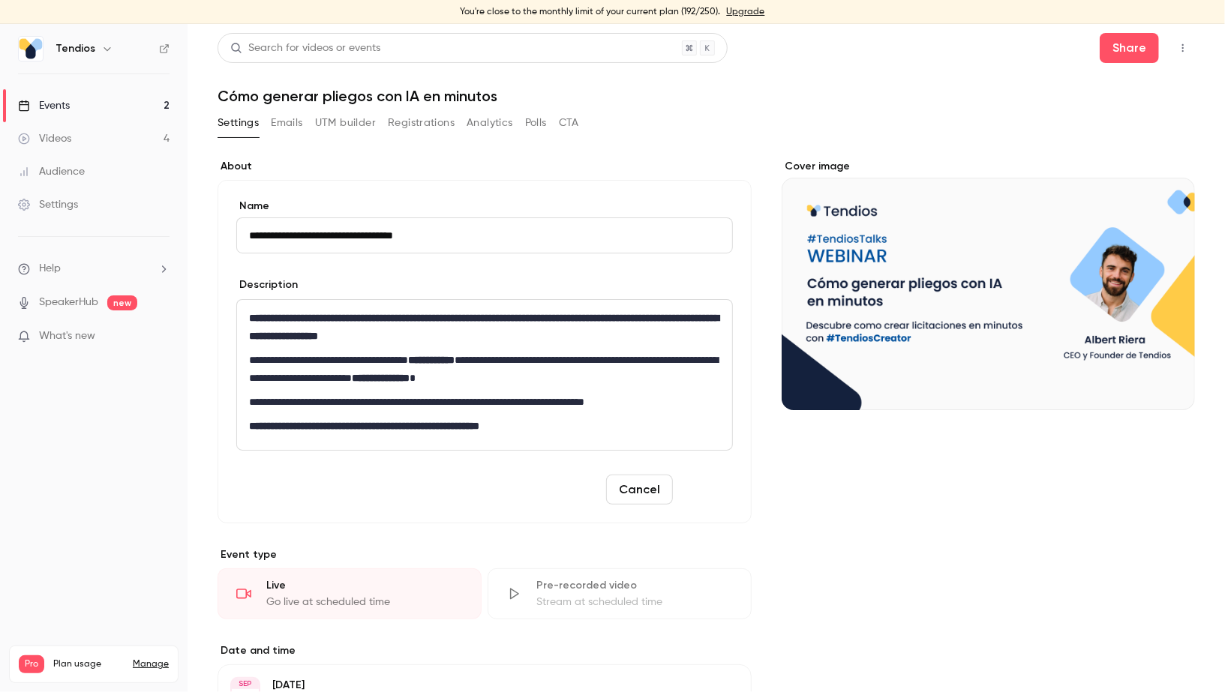
click at [709, 480] on button "Save" at bounding box center [706, 490] width 54 height 30
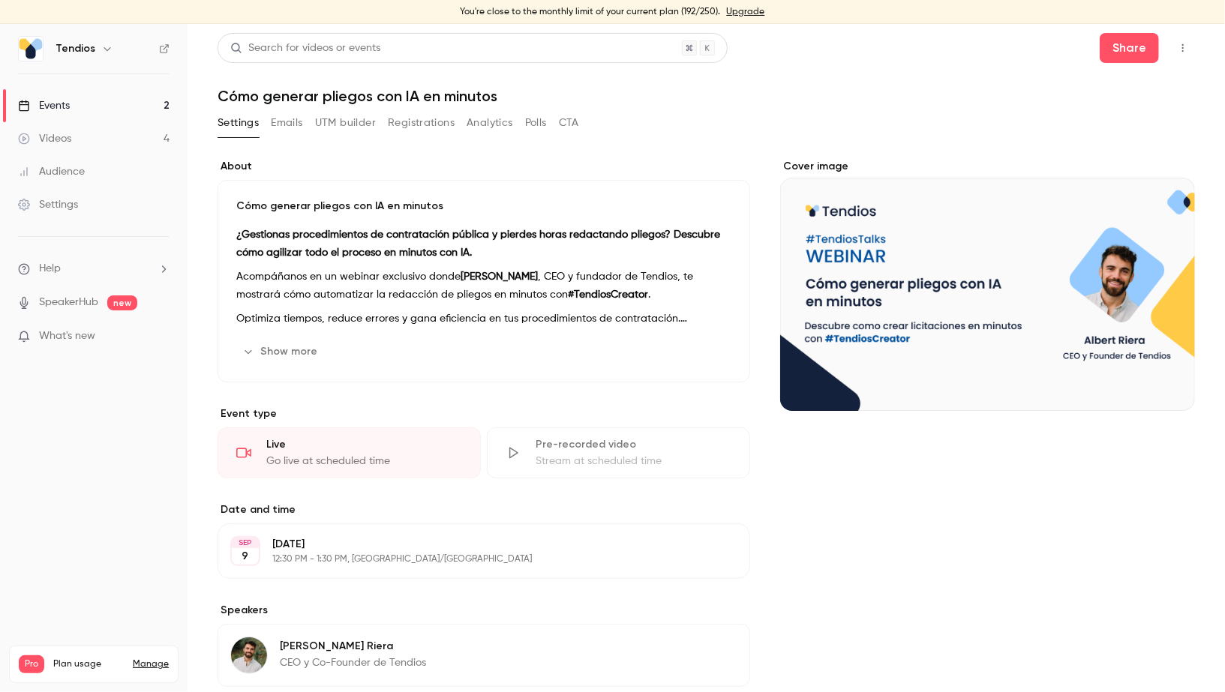
click at [373, 276] on p "Acompáñanos en un webinar exclusivo donde Albert Riera , CEO y fundador de Tend…" at bounding box center [483, 286] width 495 height 36
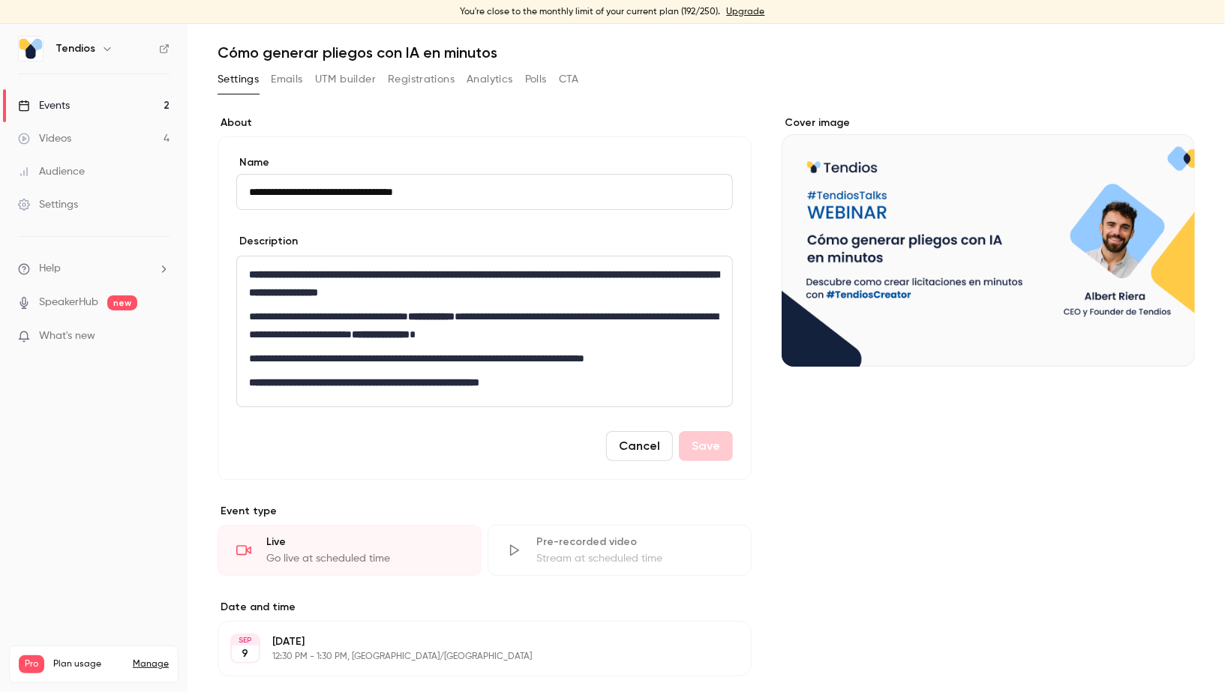
scroll to position [47, 0]
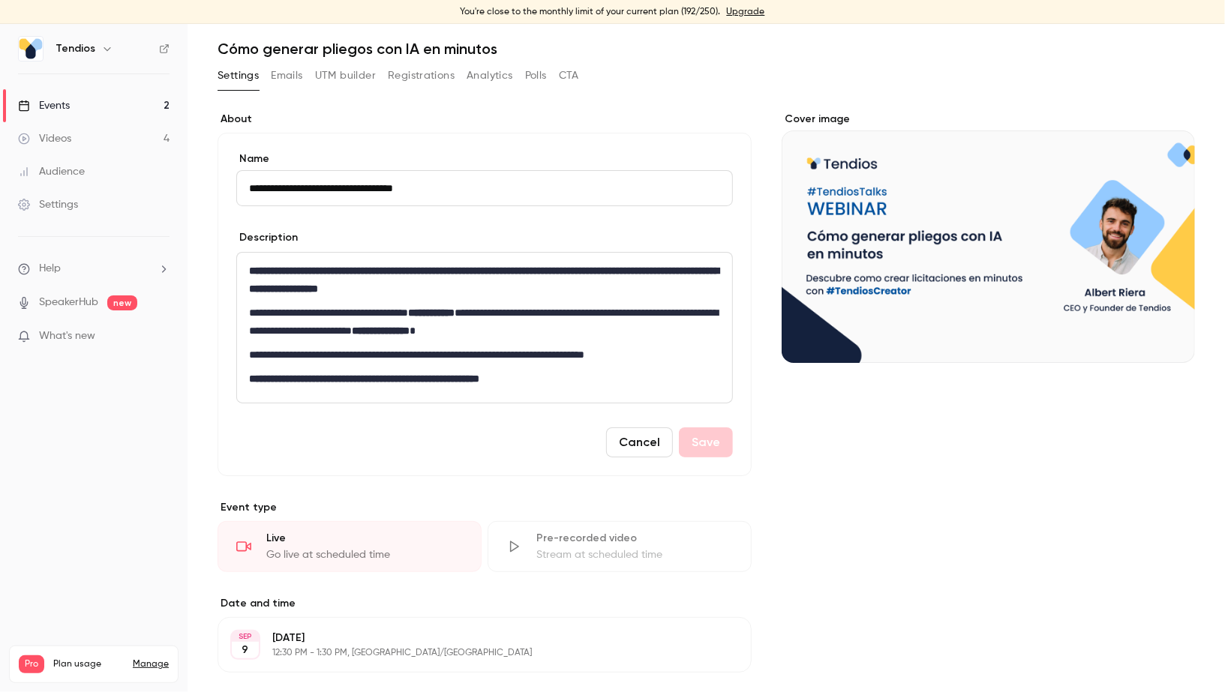
click at [653, 442] on button "Cancel" at bounding box center [639, 443] width 67 height 30
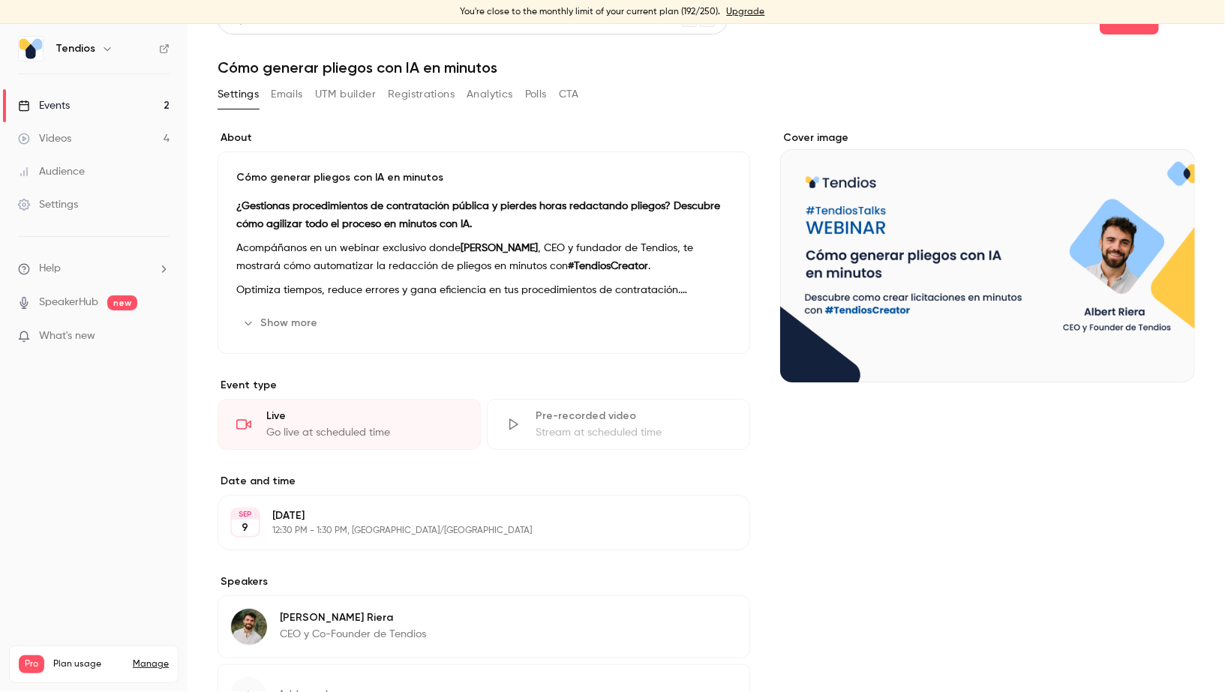
scroll to position [13, 0]
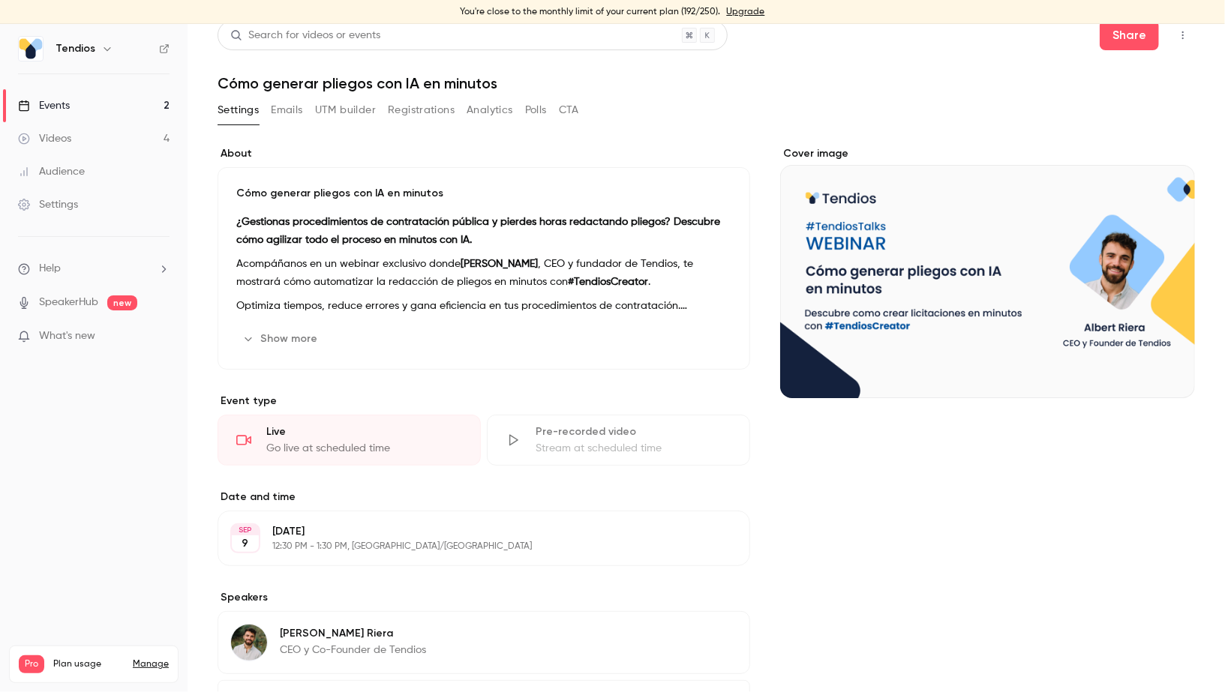
click at [284, 344] on button "Show more" at bounding box center [281, 339] width 90 height 24
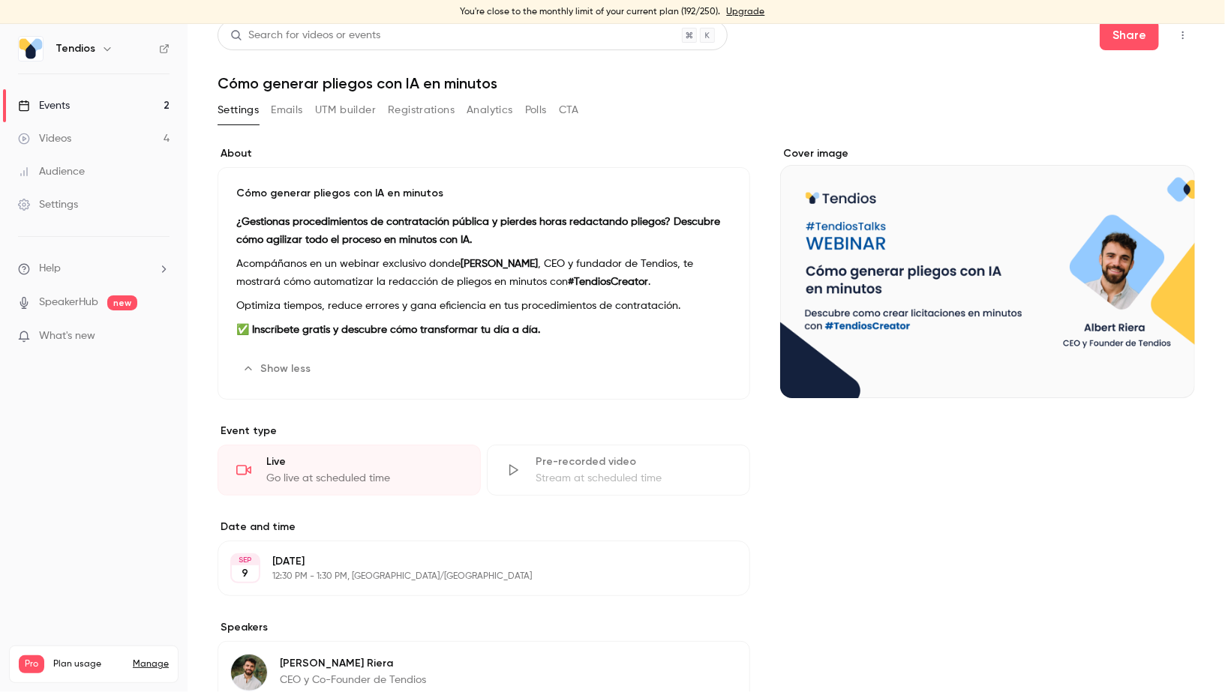
click at [120, 97] on link "Events 2" at bounding box center [94, 105] width 188 height 33
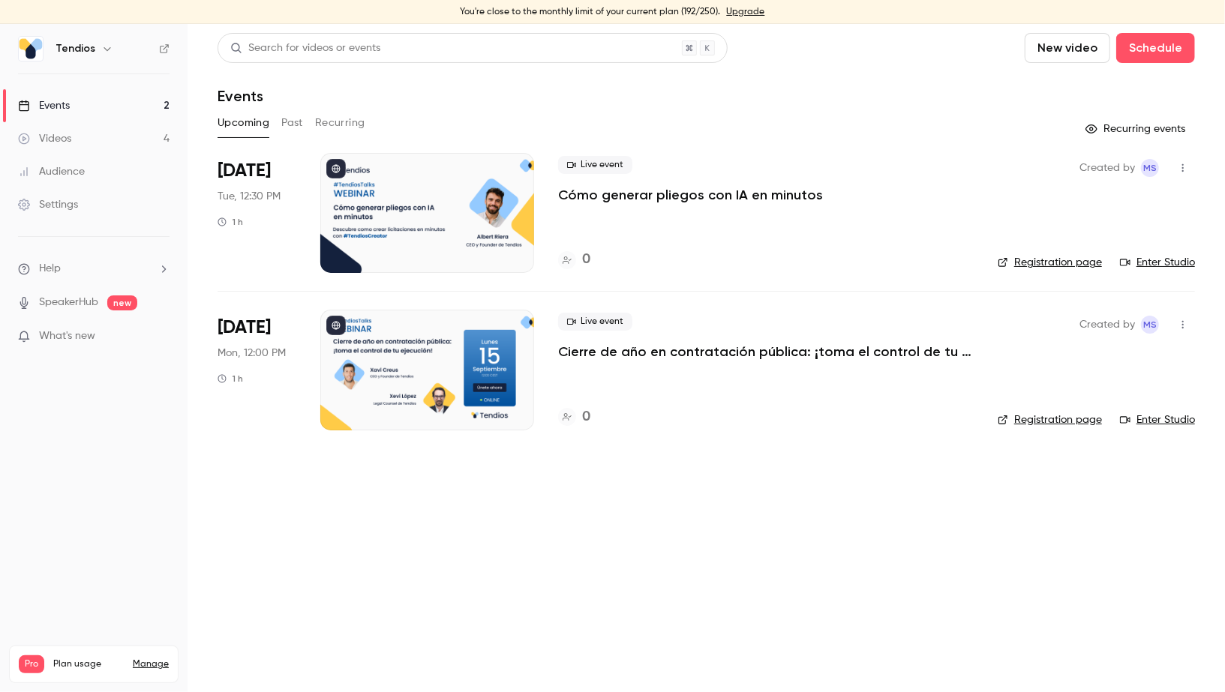
click at [1187, 170] on icon "button" at bounding box center [1183, 168] width 12 height 11
click at [1094, 201] on div "Share" at bounding box center [1126, 206] width 114 height 15
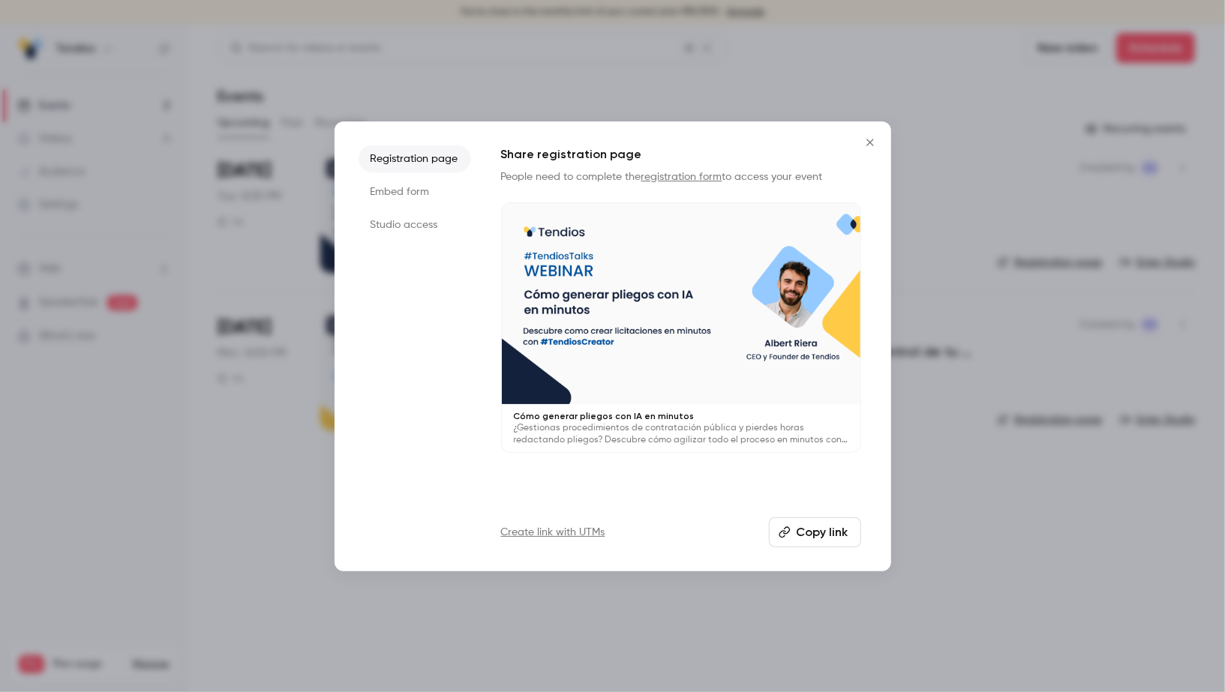
click at [799, 541] on button "Copy link" at bounding box center [815, 533] width 92 height 30
click at [864, 144] on icon "Close" at bounding box center [870, 143] width 18 height 12
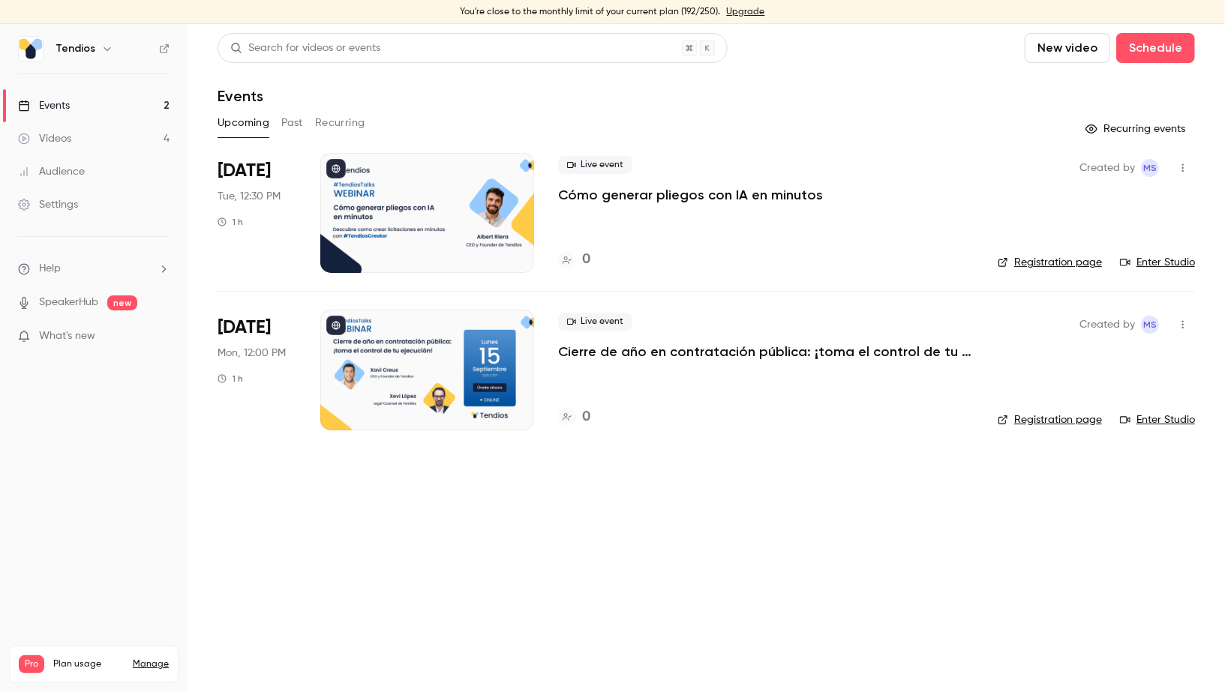
click at [121, 97] on link "Events 2" at bounding box center [94, 105] width 188 height 33
click at [410, 206] on div at bounding box center [427, 213] width 214 height 120
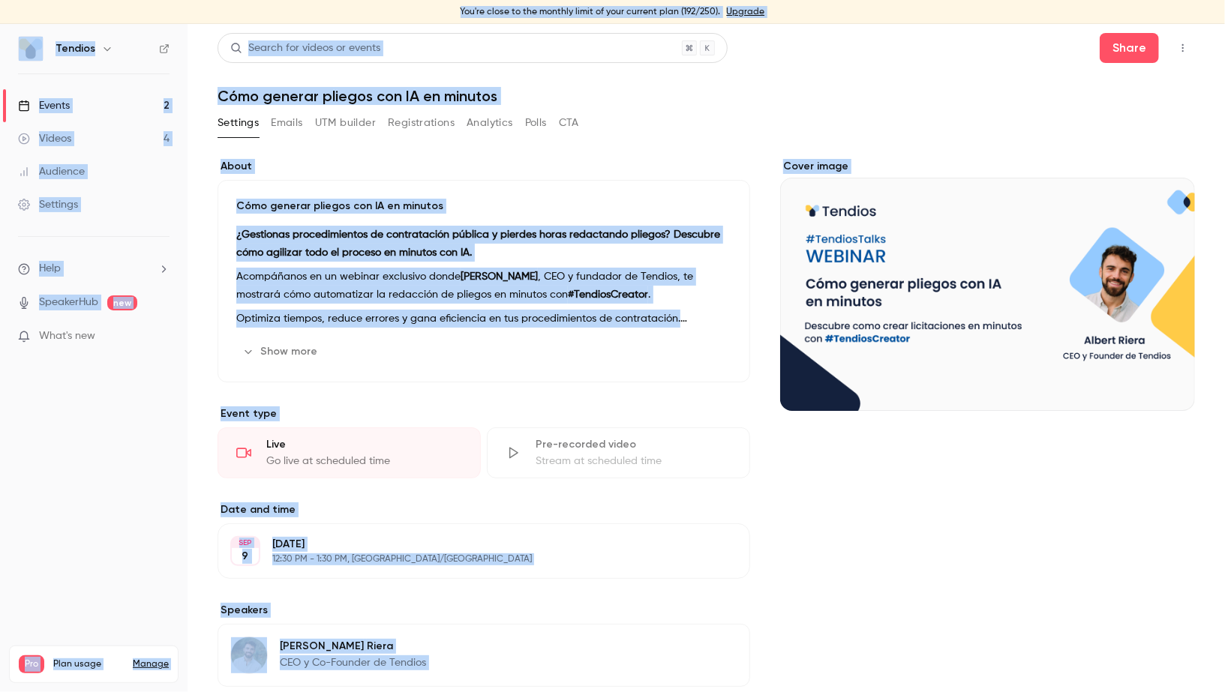
copy div "You're close to the monthly limit of your current plan (192/250). Upgrade Tendi…"
click at [104, 93] on link "Events 2" at bounding box center [94, 105] width 188 height 33
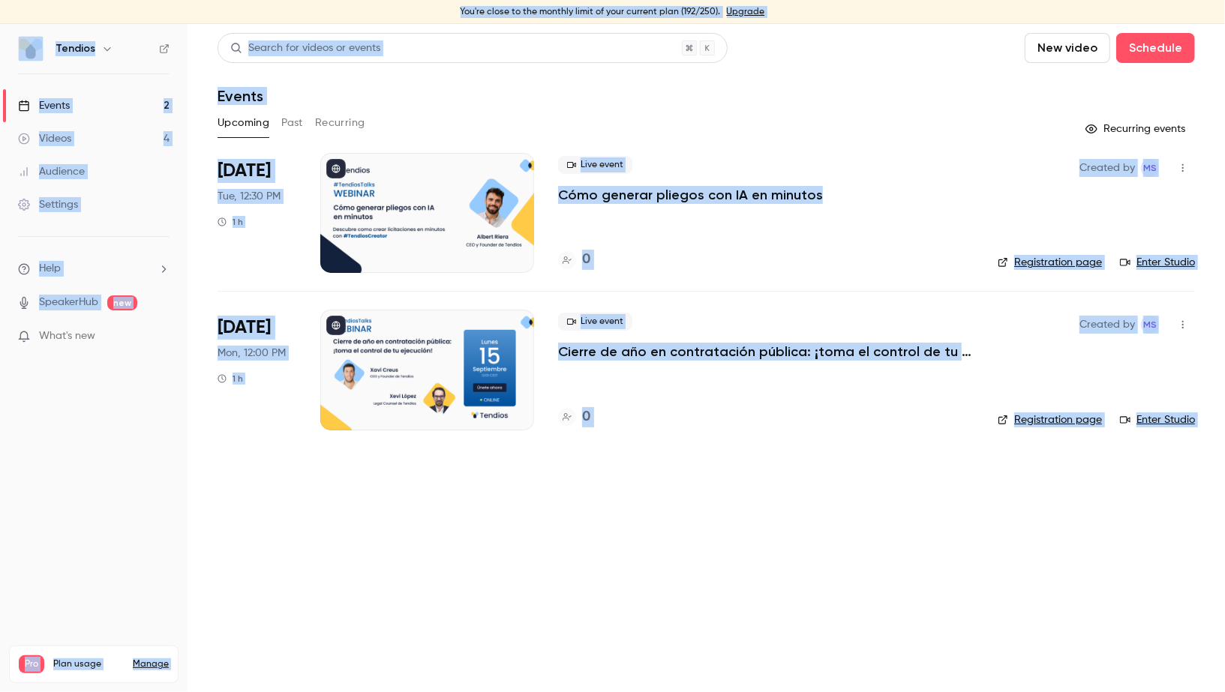
click at [842, 641] on main "Search for videos or events New video Schedule Events Upcoming Past Recurring R…" at bounding box center [706, 358] width 1037 height 668
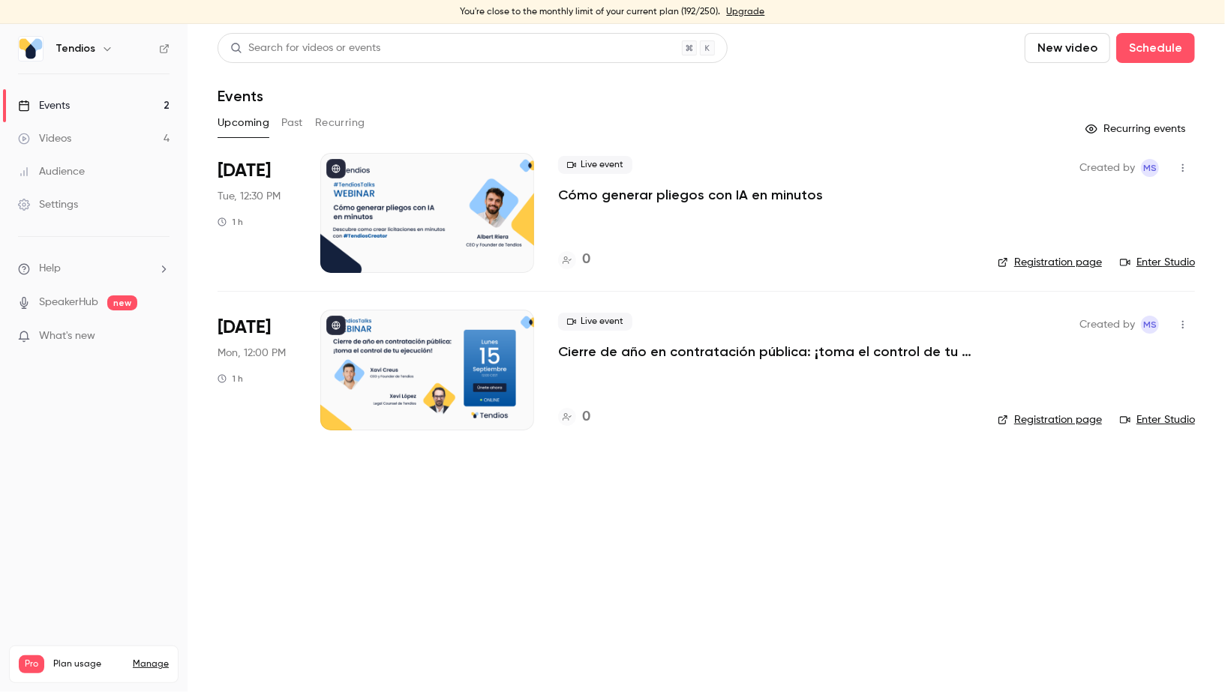
click at [1182, 329] on icon "button" at bounding box center [1183, 325] width 12 height 11
click at [1092, 368] on div "Share" at bounding box center [1126, 363] width 114 height 15
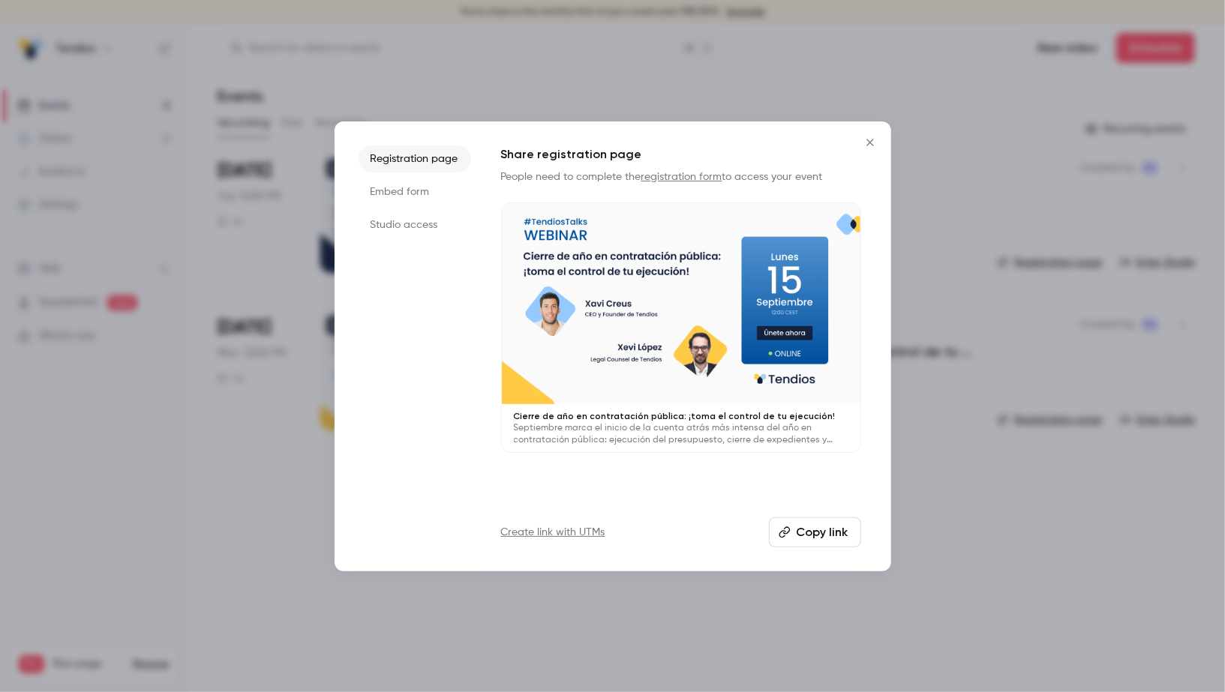
click at [808, 528] on button "Copy link" at bounding box center [815, 533] width 92 height 30
click at [872, 146] on icon "Close" at bounding box center [870, 143] width 18 height 12
